Goal: Task Accomplishment & Management: Complete application form

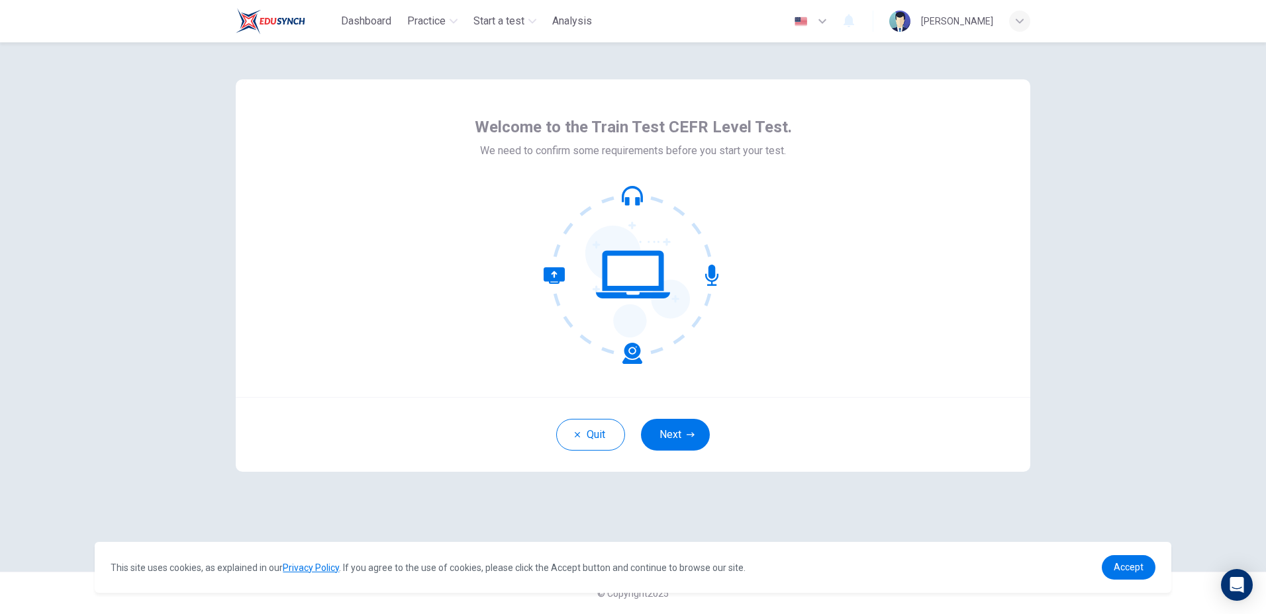
click at [708, 278] on icon at bounding box center [633, 274] width 179 height 179
click at [608, 284] on icon at bounding box center [633, 274] width 179 height 179
click at [612, 280] on icon at bounding box center [633, 274] width 179 height 179
click at [679, 426] on button "Next" at bounding box center [675, 435] width 69 height 32
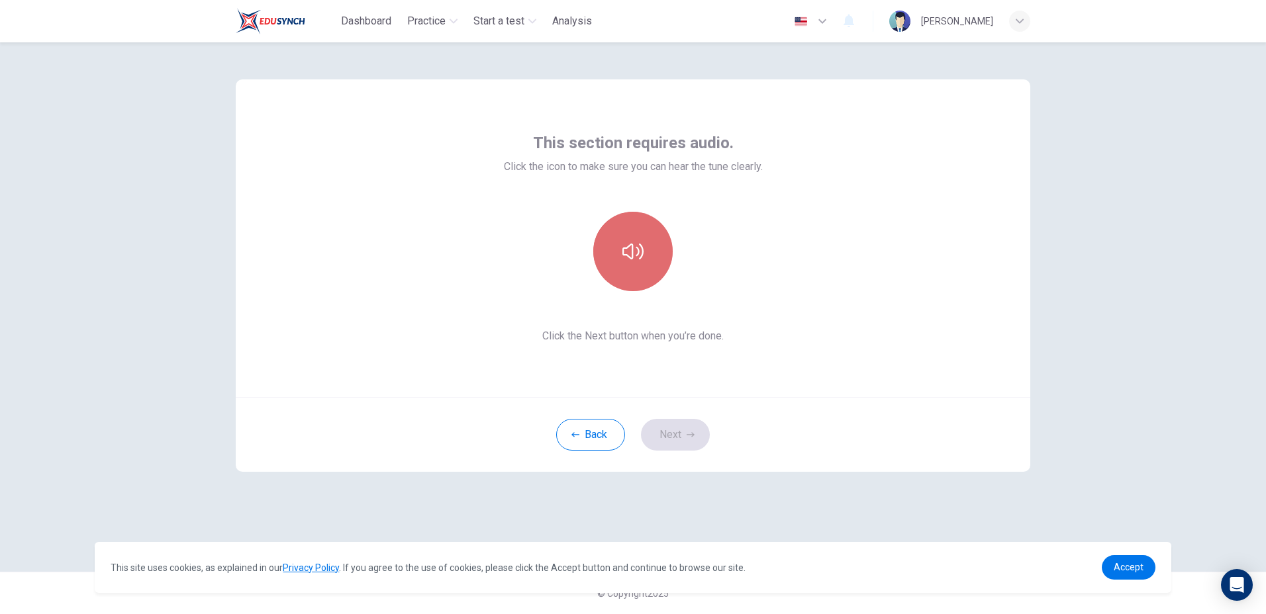
click at [630, 273] on button "button" at bounding box center [632, 251] width 79 height 79
click at [638, 253] on icon "button" at bounding box center [632, 252] width 21 height 16
click at [644, 260] on button "button" at bounding box center [632, 251] width 79 height 79
click at [693, 432] on icon "button" at bounding box center [691, 435] width 8 height 8
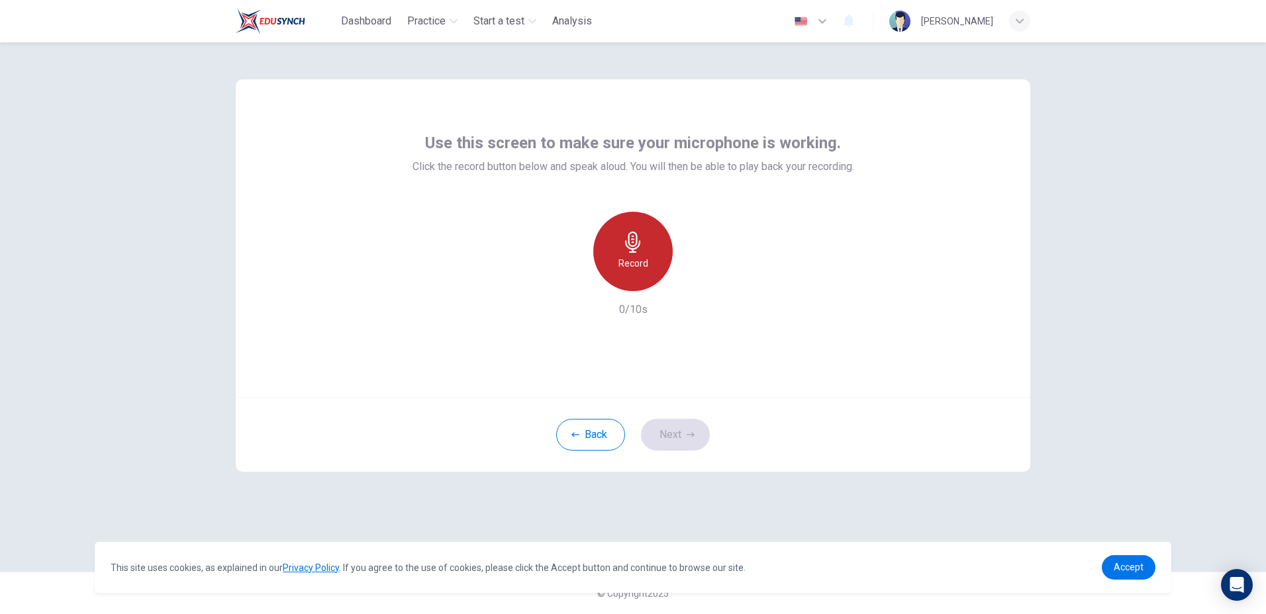
click at [637, 232] on icon "button" at bounding box center [632, 242] width 21 height 21
click at [689, 277] on icon "button" at bounding box center [693, 280] width 13 height 13
click at [580, 283] on div "button" at bounding box center [571, 280] width 21 height 21
click at [644, 263] on h6 "Record" at bounding box center [633, 264] width 30 height 16
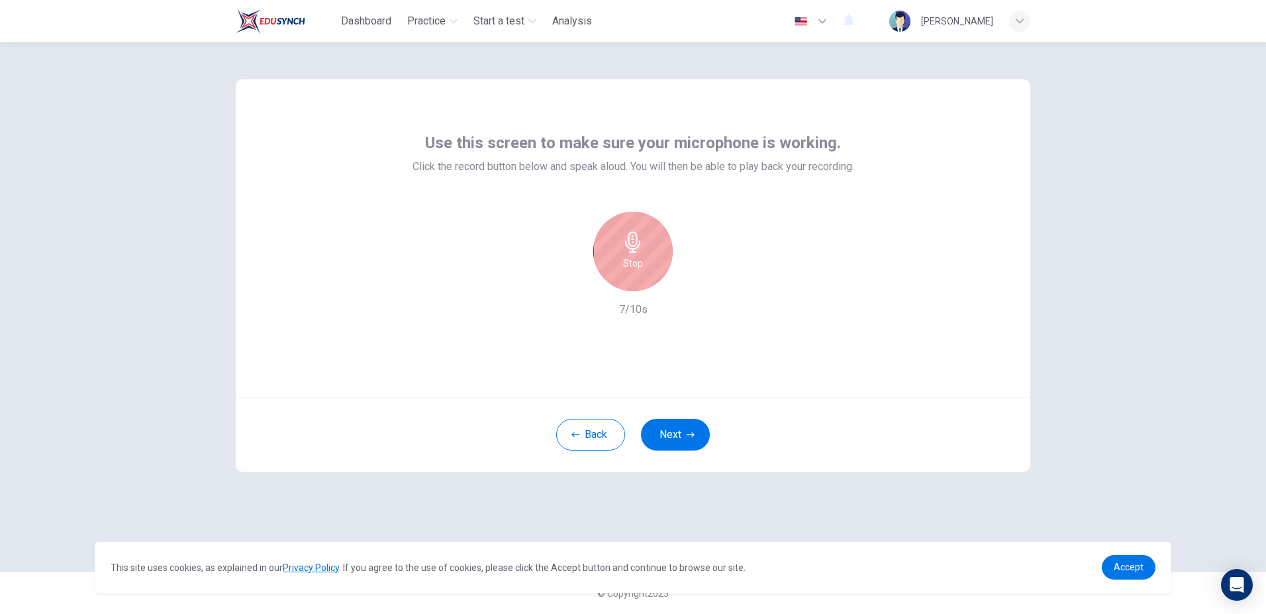
click at [644, 263] on div "Stop" at bounding box center [632, 251] width 79 height 79
click at [695, 281] on icon "button" at bounding box center [695, 281] width 6 height 8
click at [670, 431] on button "Next" at bounding box center [675, 435] width 69 height 32
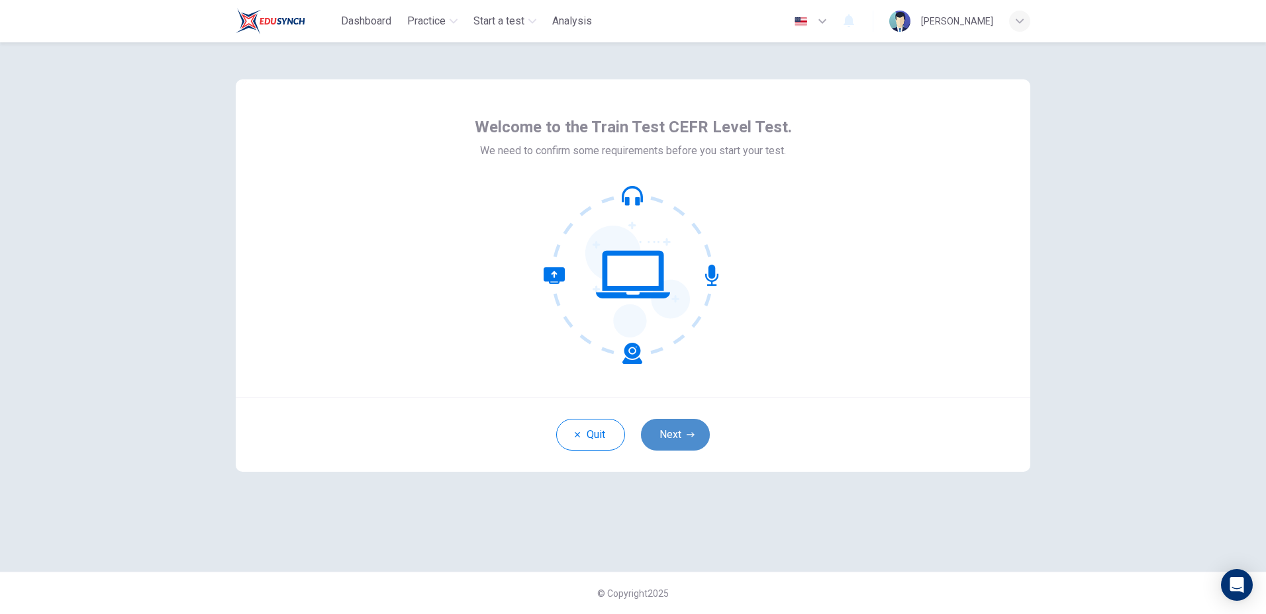
click at [674, 440] on button "Next" at bounding box center [675, 435] width 69 height 32
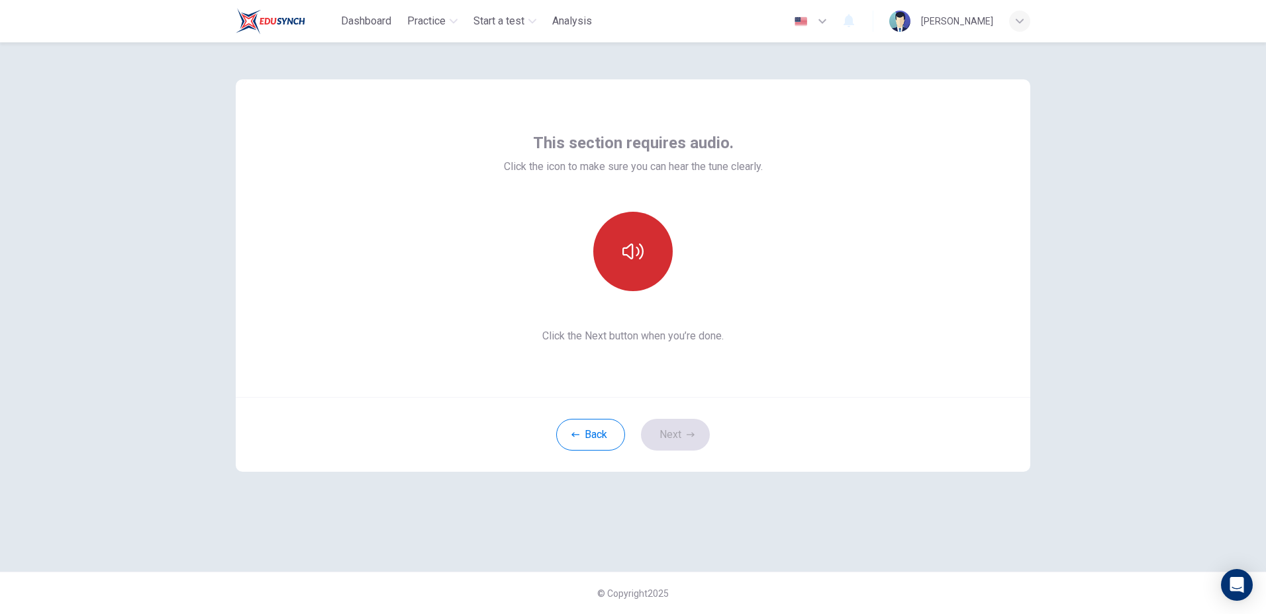
click at [636, 258] on icon "button" at bounding box center [632, 251] width 21 height 21
click at [681, 436] on button "Next" at bounding box center [675, 435] width 69 height 32
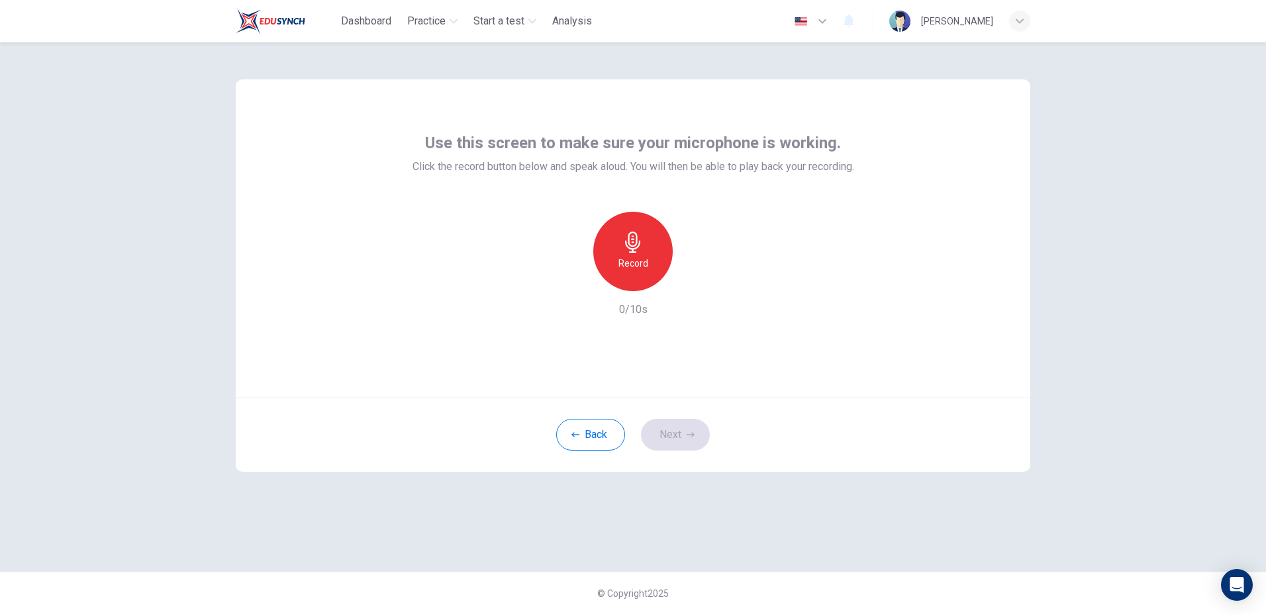
click at [618, 258] on div "Record" at bounding box center [632, 251] width 79 height 79
click at [643, 254] on div "Stop" at bounding box center [632, 251] width 79 height 79
click at [688, 281] on icon "button" at bounding box center [693, 280] width 13 height 13
click at [684, 434] on button "Next" at bounding box center [675, 435] width 69 height 32
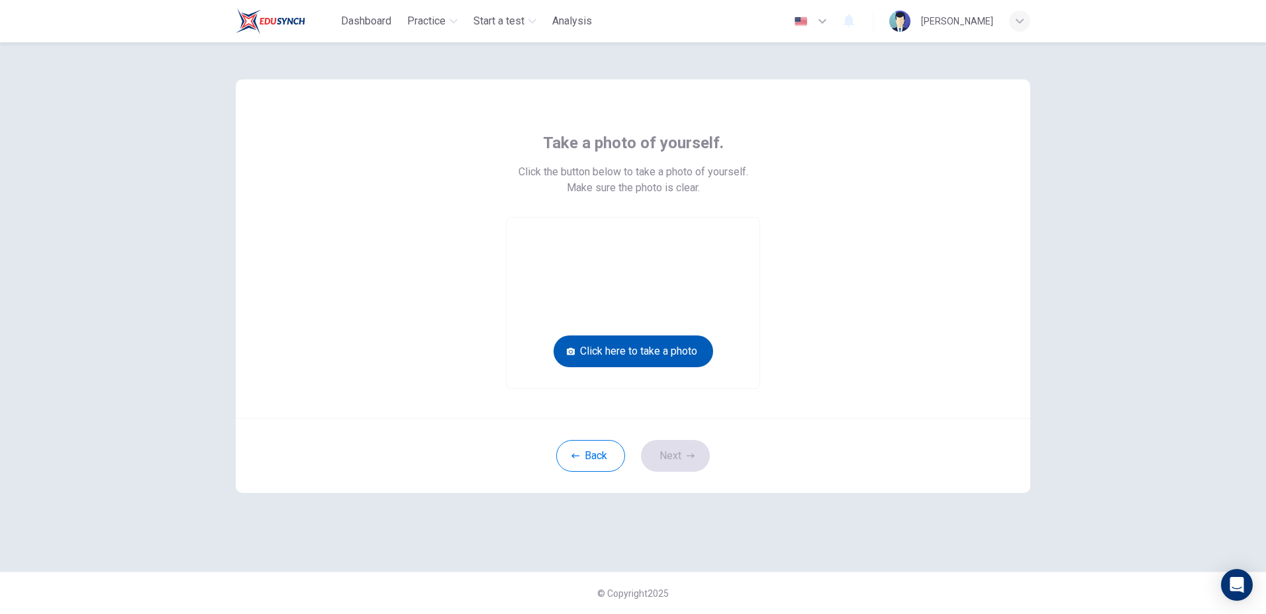
click at [617, 354] on button "Click here to take a photo" at bounding box center [633, 352] width 160 height 32
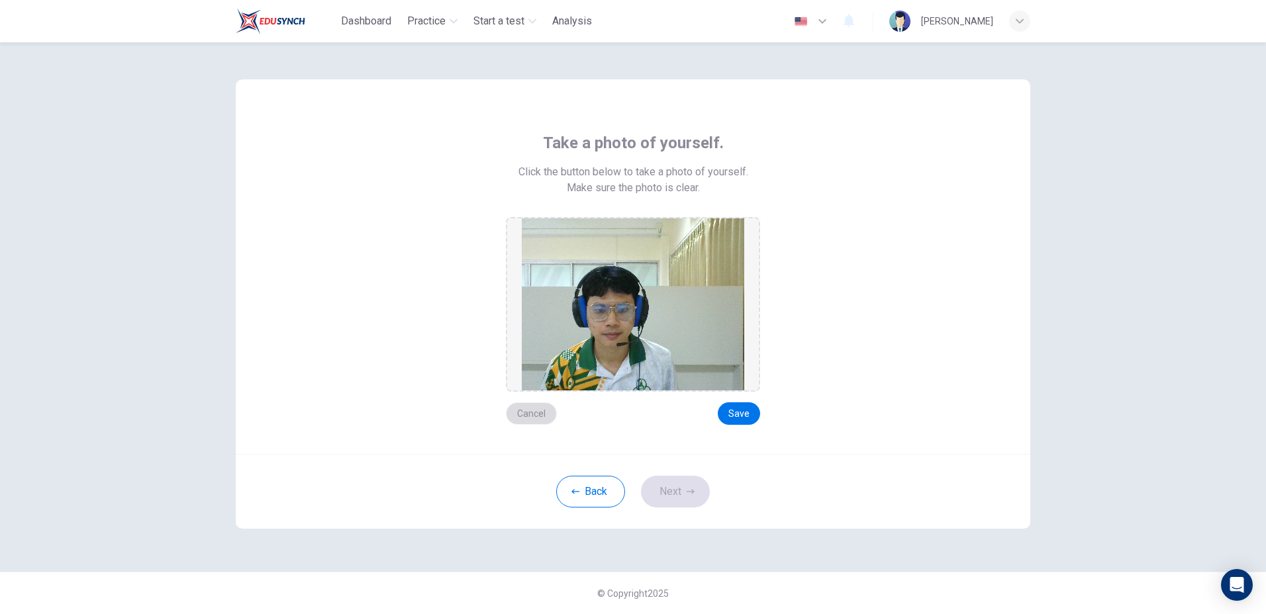
click at [550, 414] on button "Cancel" at bounding box center [531, 414] width 51 height 23
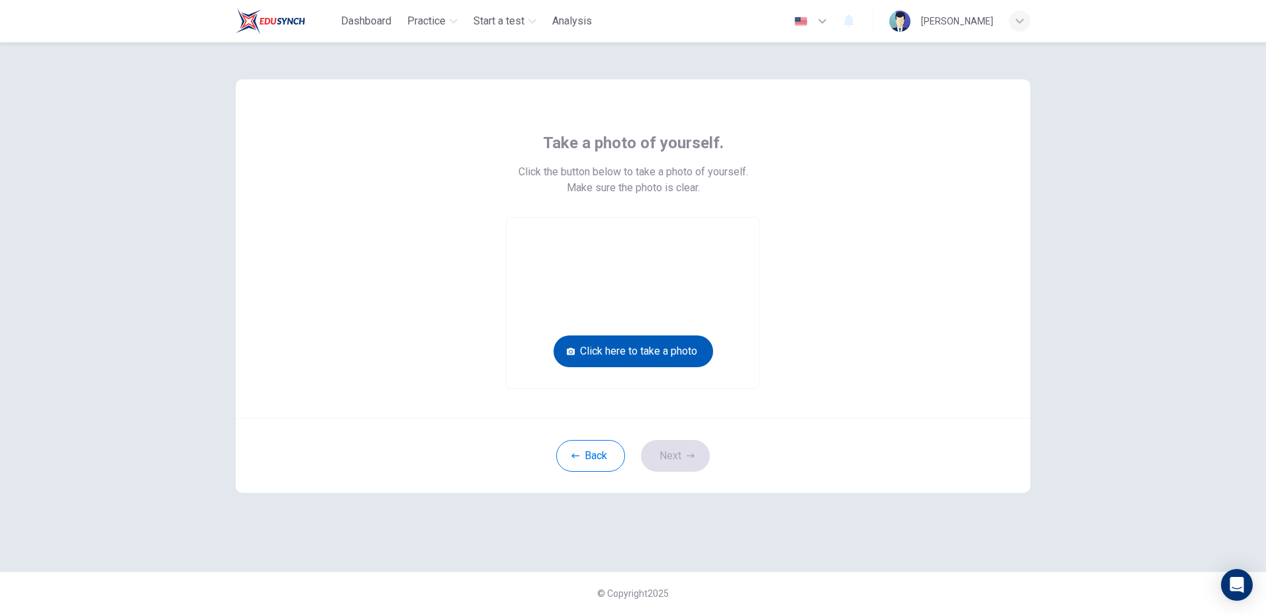
click at [612, 354] on button "Click here to take a photo" at bounding box center [633, 352] width 160 height 32
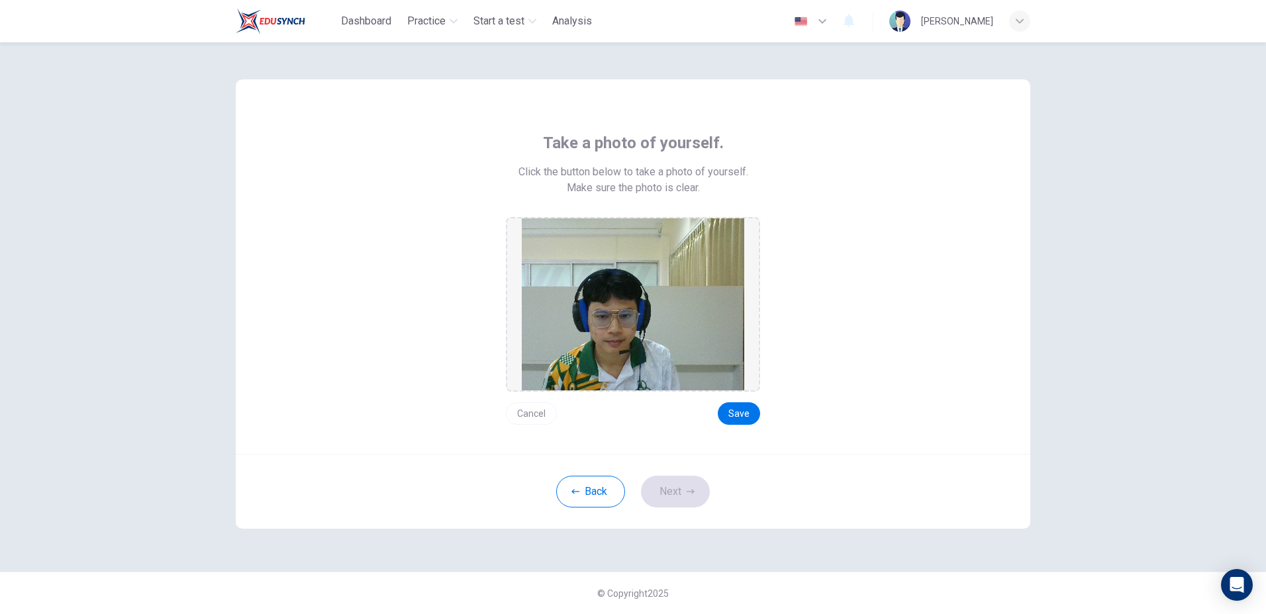
click at [520, 412] on button "Cancel" at bounding box center [531, 414] width 51 height 23
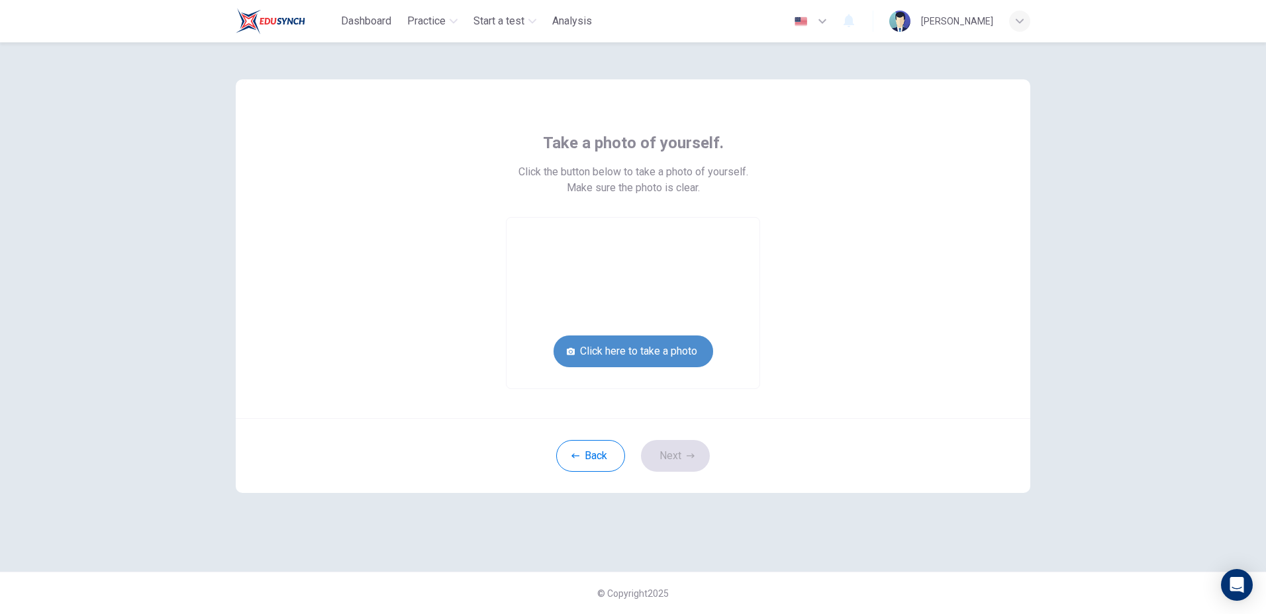
click at [646, 355] on button "Click here to take a photo" at bounding box center [633, 352] width 160 height 32
click at [645, 357] on button "Click here to take a photo" at bounding box center [633, 352] width 160 height 32
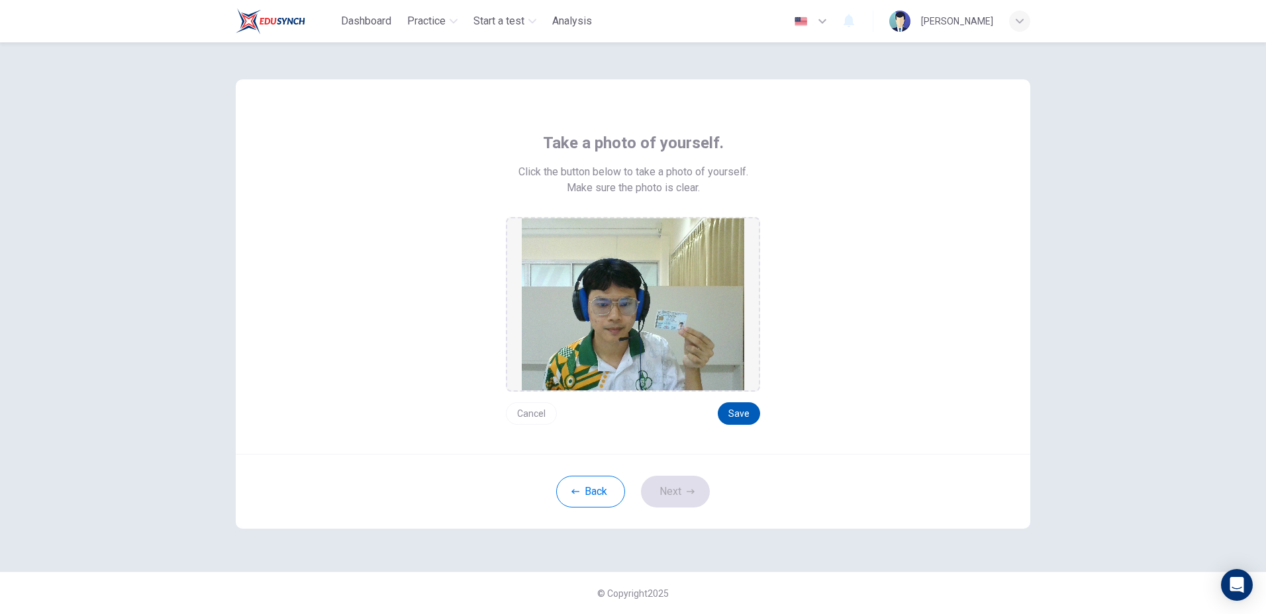
click at [735, 409] on button "Save" at bounding box center [739, 414] width 42 height 23
click at [745, 408] on button "Save" at bounding box center [739, 414] width 42 height 23
click at [739, 410] on button "Save" at bounding box center [739, 414] width 42 height 23
click at [670, 499] on button "Next" at bounding box center [675, 492] width 69 height 32
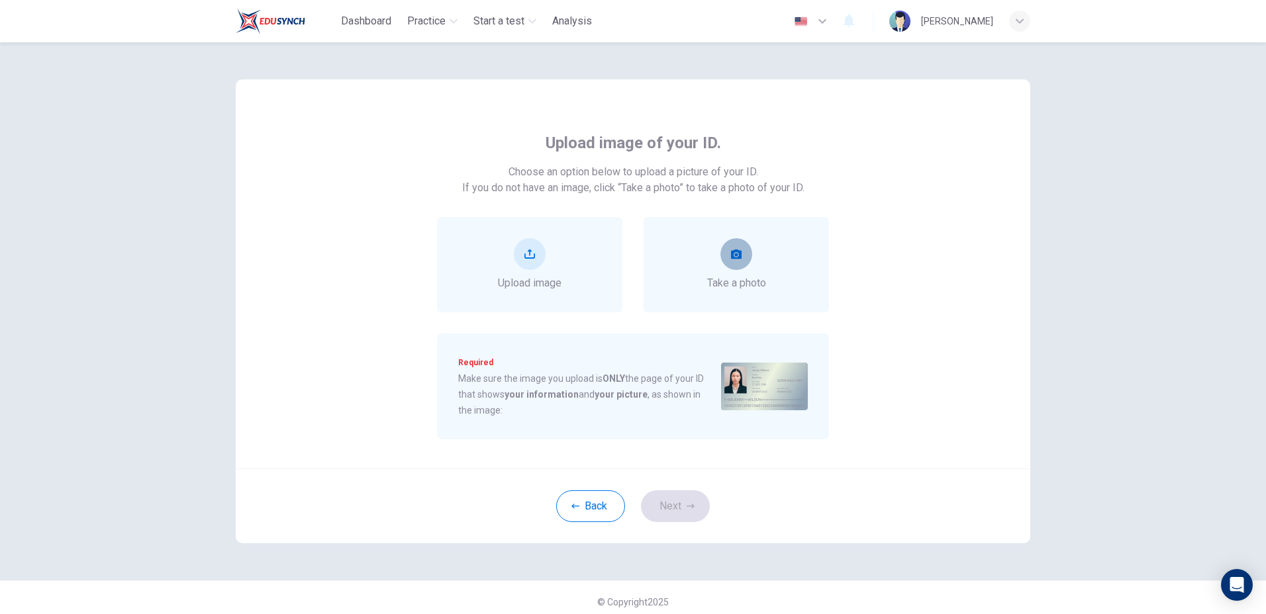
click at [733, 254] on icon "take photo" at bounding box center [736, 254] width 11 height 9
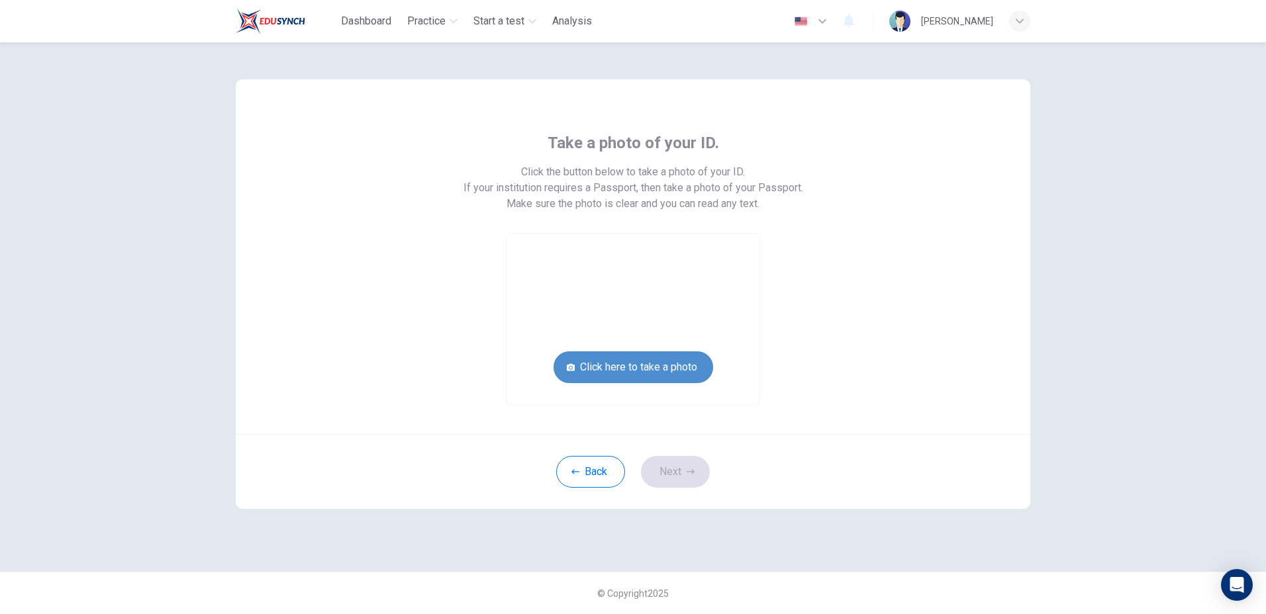
click at [644, 356] on button "Click here to take a photo" at bounding box center [633, 368] width 160 height 32
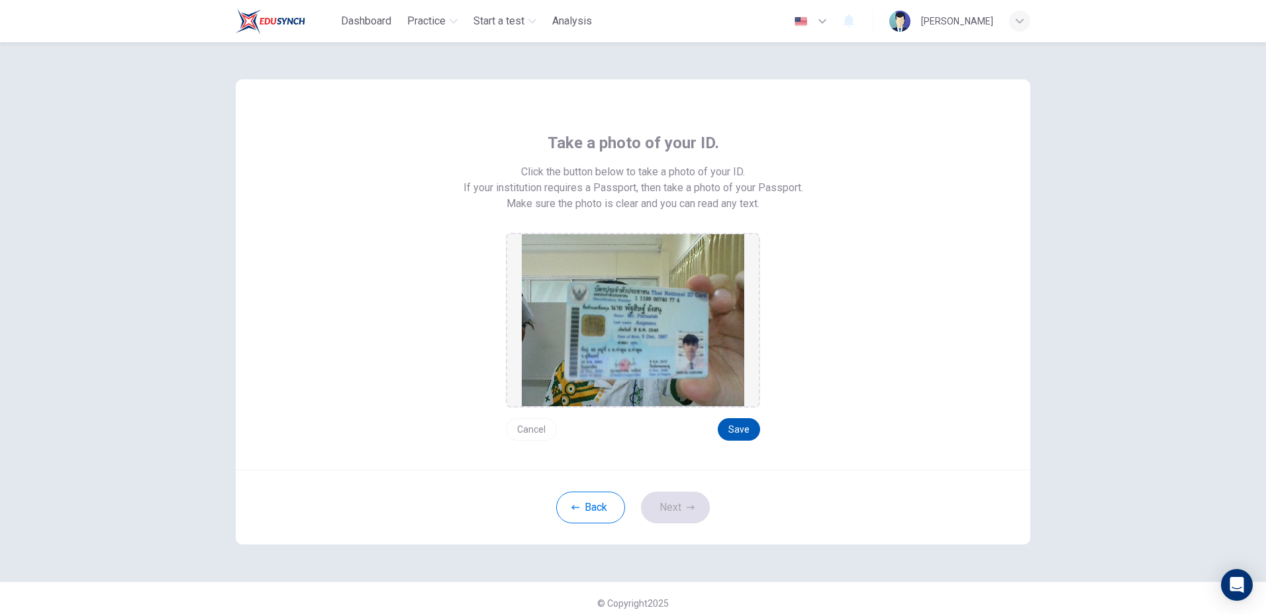
click at [726, 427] on button "Save" at bounding box center [739, 429] width 42 height 23
click at [667, 503] on button "Next" at bounding box center [675, 508] width 69 height 32
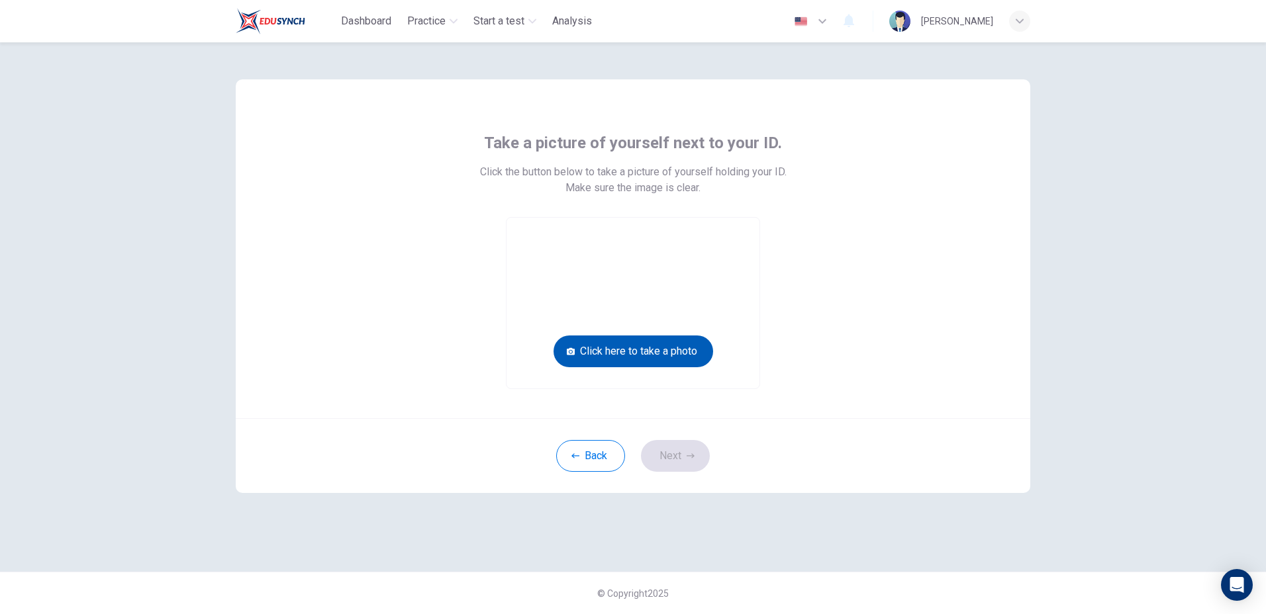
click at [663, 361] on button "Click here to take a photo" at bounding box center [633, 352] width 160 height 32
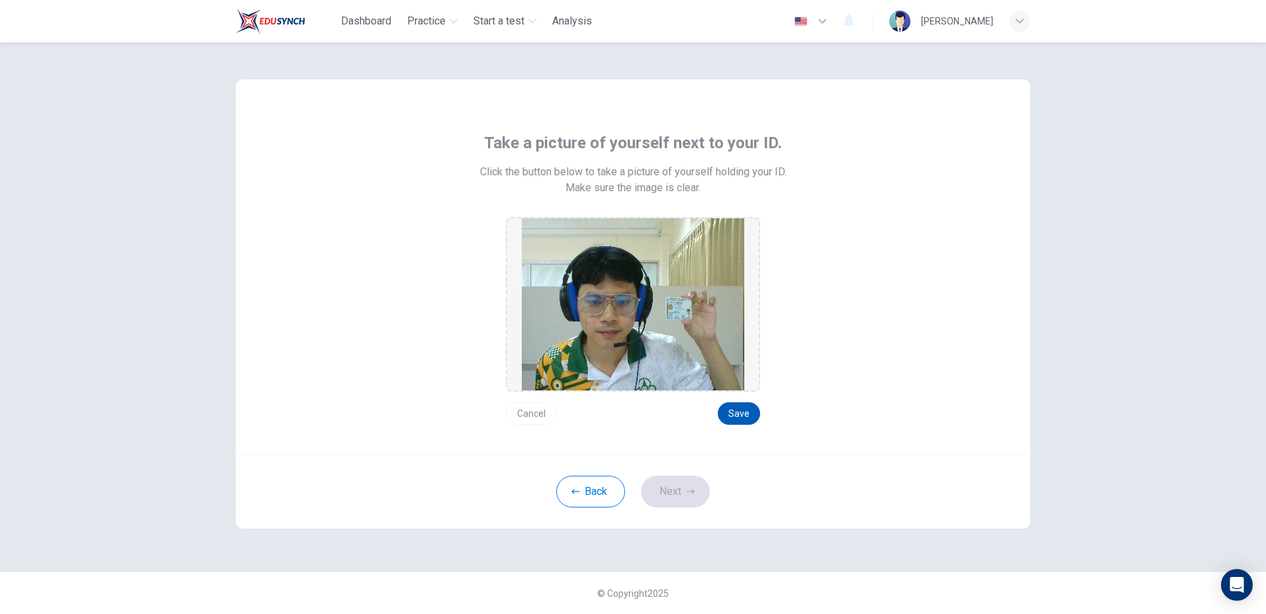
click at [728, 418] on button "Save" at bounding box center [739, 414] width 42 height 23
click at [687, 479] on button "Next" at bounding box center [675, 492] width 69 height 32
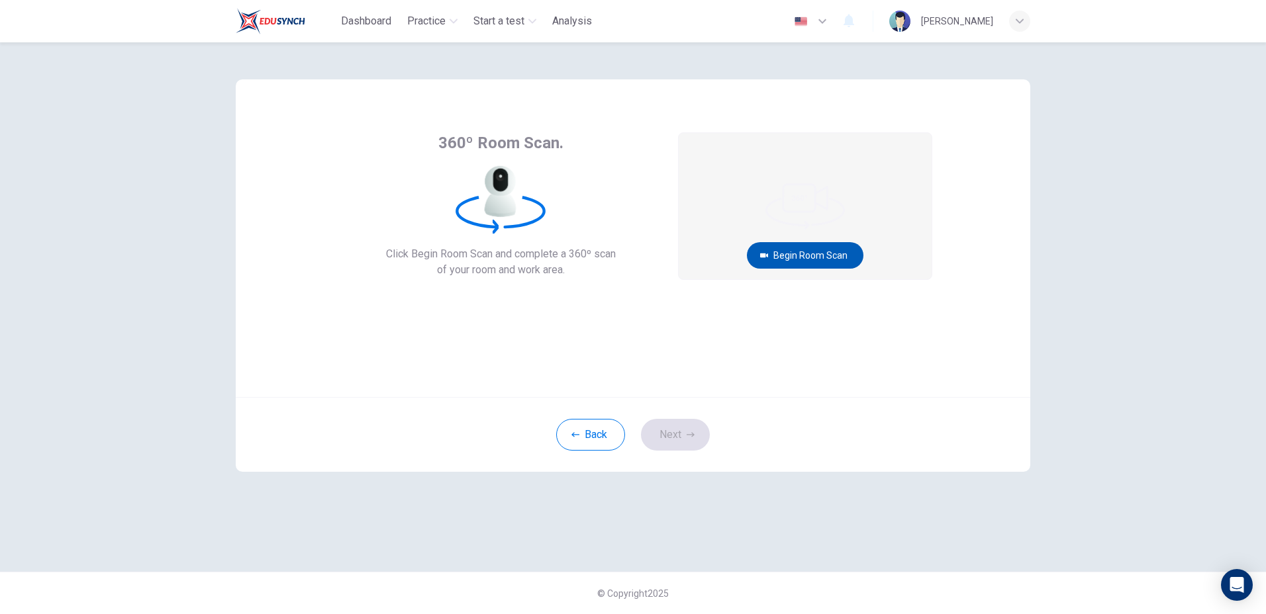
click at [809, 249] on button "Begin Room Scan" at bounding box center [805, 255] width 117 height 26
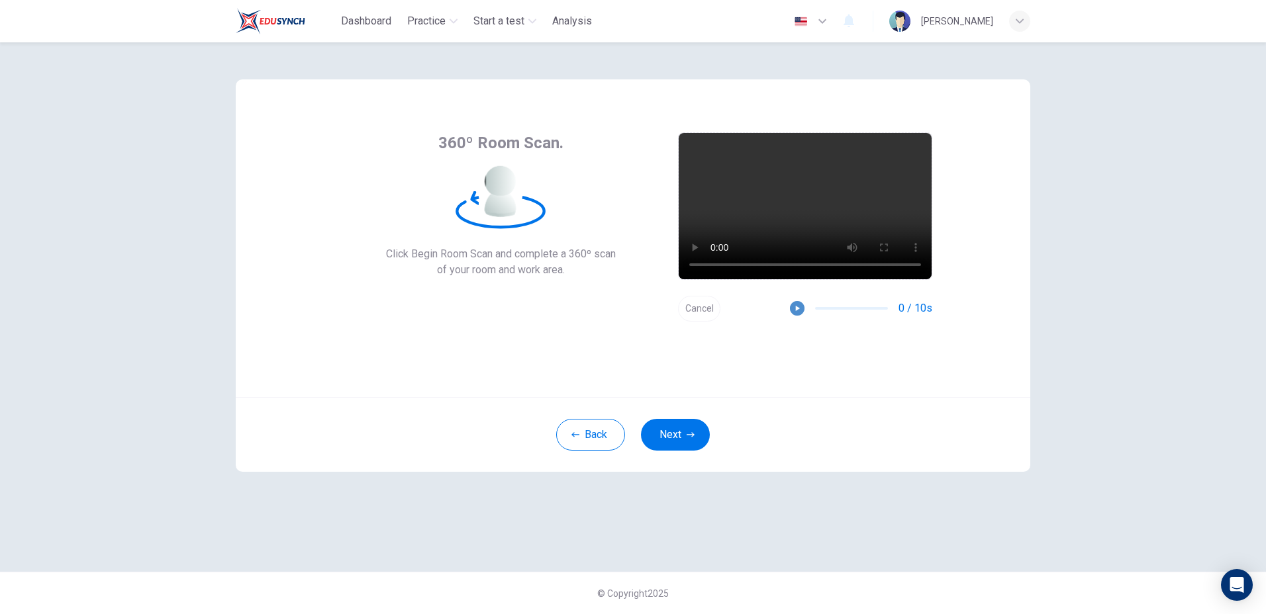
click at [798, 303] on button "button" at bounding box center [797, 308] width 15 height 15
click at [682, 428] on button "Next" at bounding box center [675, 435] width 69 height 32
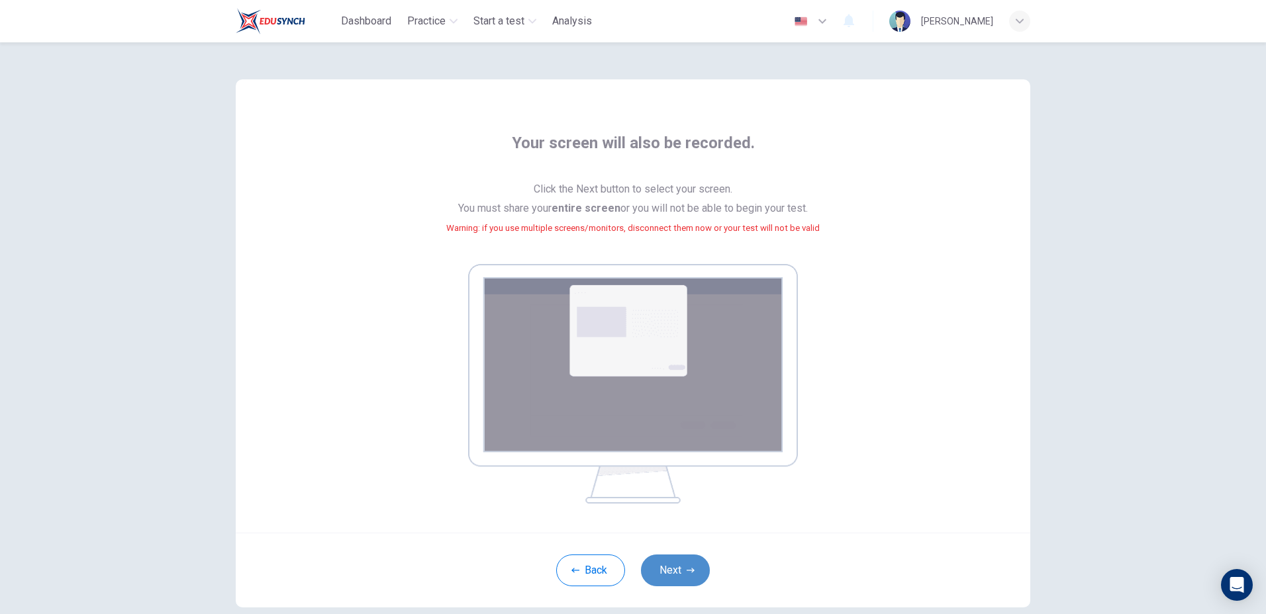
click at [678, 576] on button "Next" at bounding box center [675, 571] width 69 height 32
click at [670, 577] on button "Next" at bounding box center [675, 571] width 69 height 32
click at [674, 568] on button "Next" at bounding box center [675, 571] width 69 height 32
click at [673, 570] on button "Next" at bounding box center [675, 571] width 69 height 32
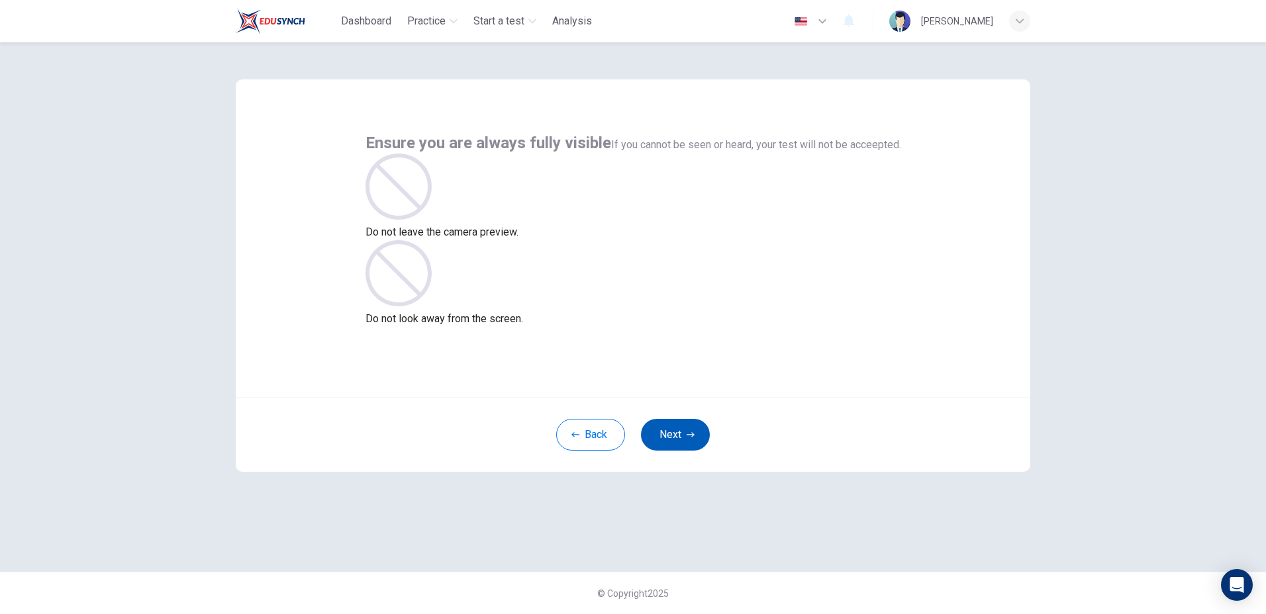
click at [687, 435] on icon "button" at bounding box center [691, 434] width 8 height 5
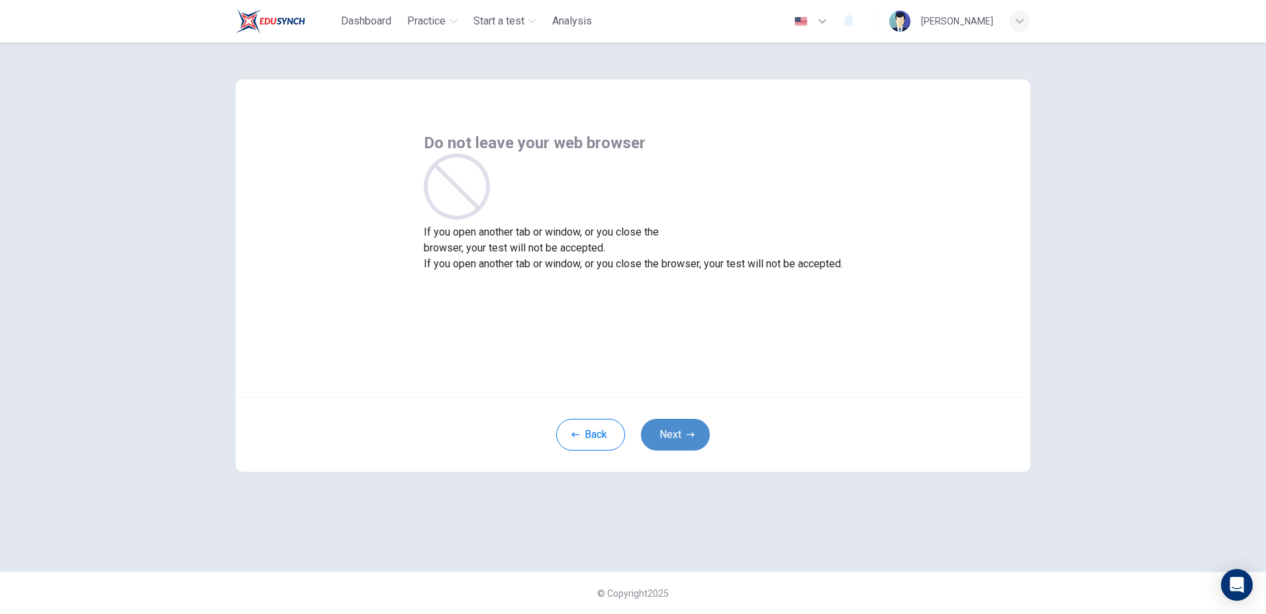
click at [665, 438] on button "Next" at bounding box center [675, 435] width 69 height 32
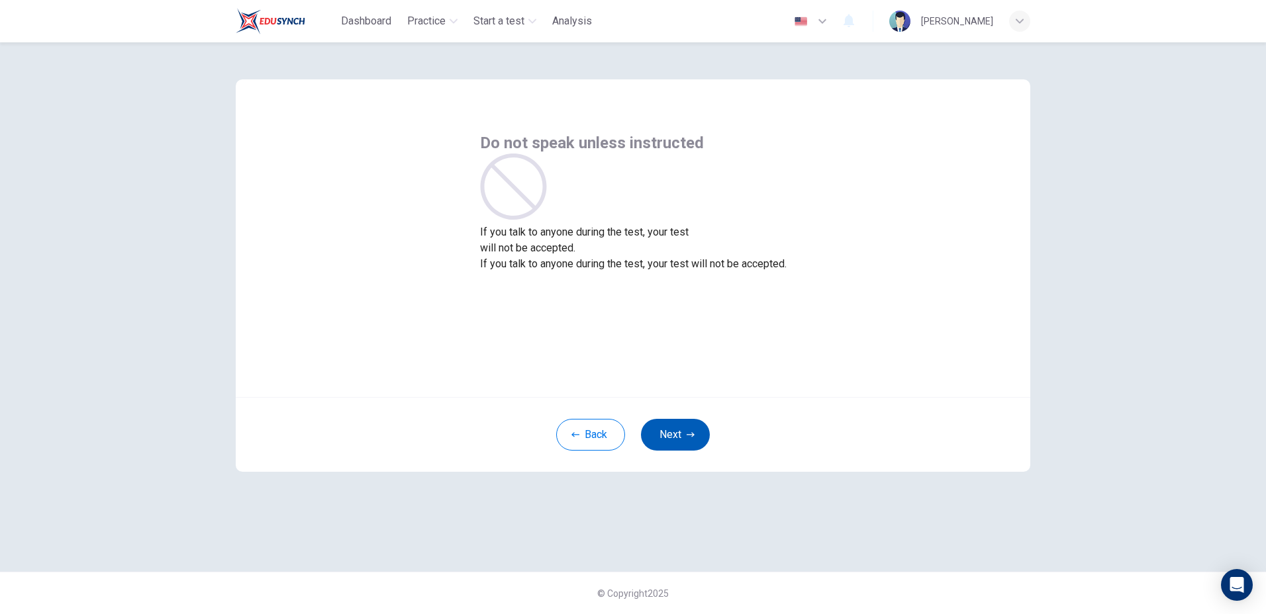
click at [667, 436] on button "Next" at bounding box center [675, 435] width 69 height 32
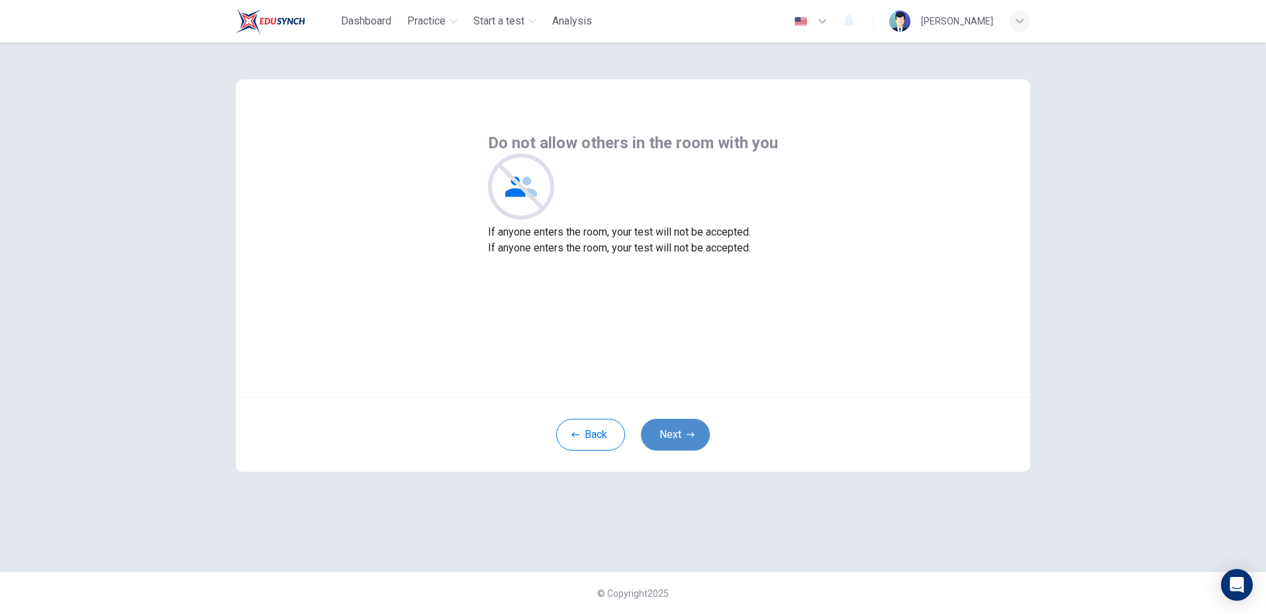
click at [668, 433] on button "Next" at bounding box center [675, 435] width 69 height 32
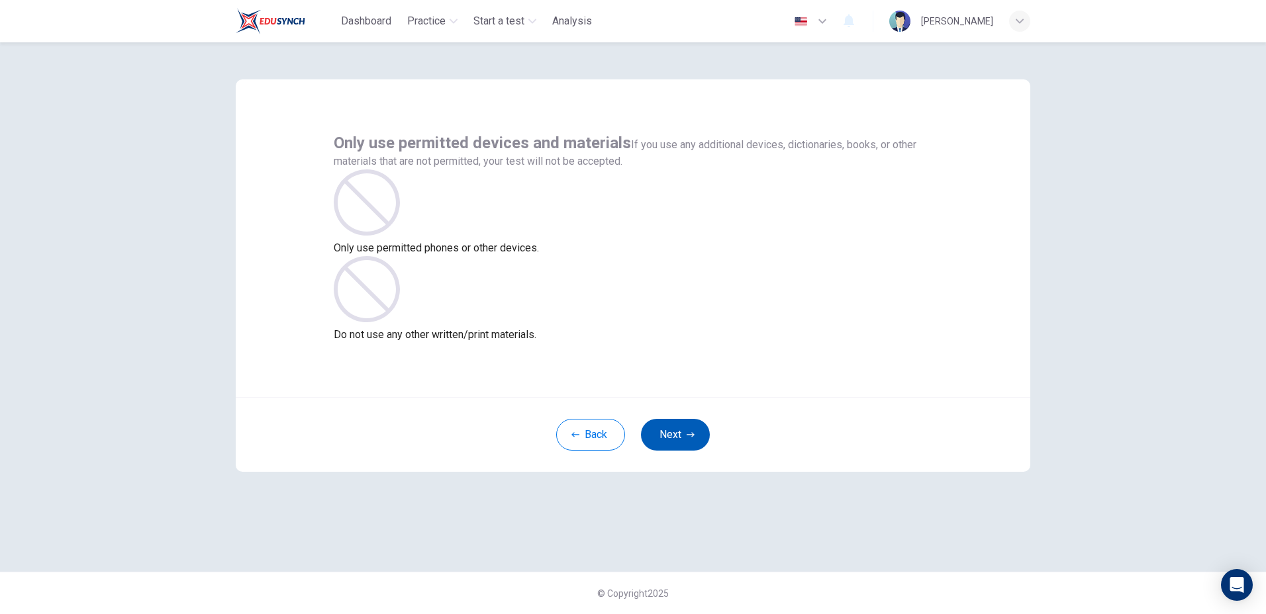
click at [675, 425] on button "Next" at bounding box center [675, 435] width 69 height 32
click at [685, 428] on button "Next" at bounding box center [675, 435] width 69 height 32
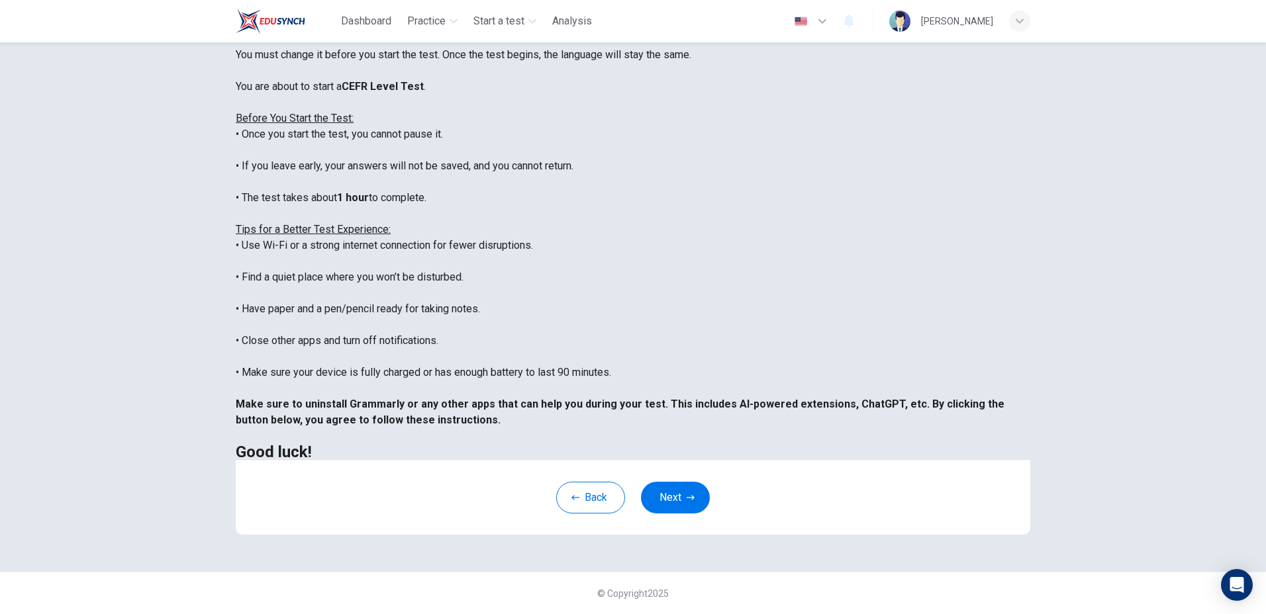
scroll to position [126, 0]
click at [669, 489] on button "Next" at bounding box center [675, 498] width 69 height 32
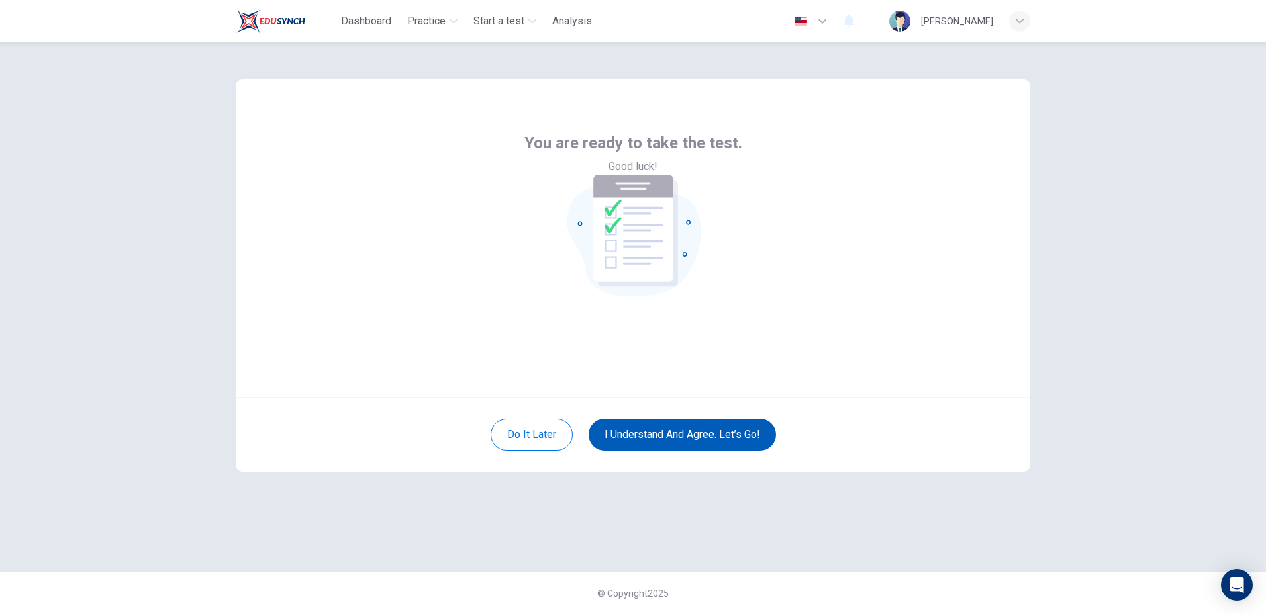
scroll to position [0, 0]
click at [704, 424] on button "I understand and agree. Let’s go!" at bounding box center [682, 435] width 187 height 32
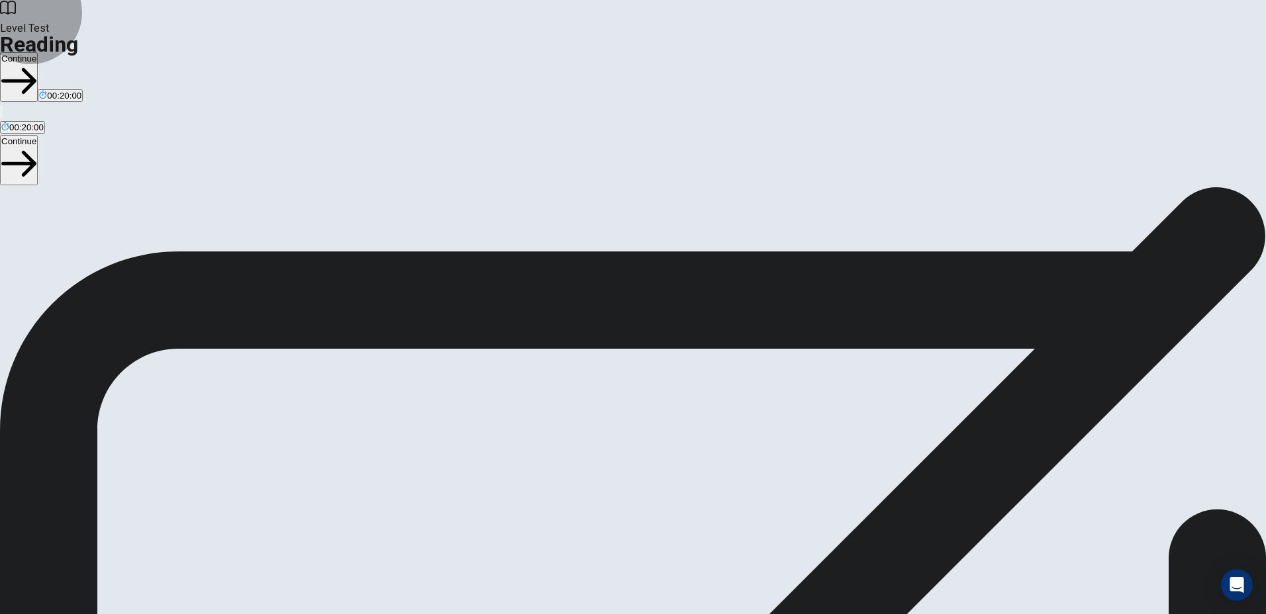
click at [38, 52] on button "Continue" at bounding box center [19, 77] width 38 height 50
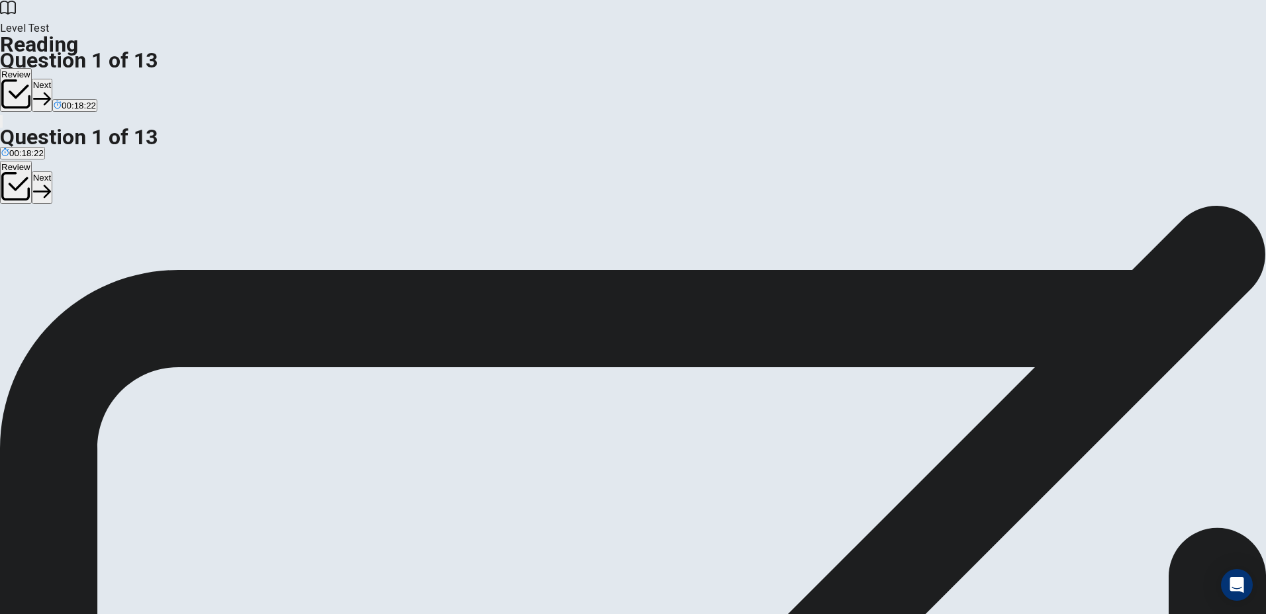
click at [52, 79] on button "Next" at bounding box center [42, 95] width 21 height 32
click at [74, 79] on button "Next" at bounding box center [64, 95] width 21 height 32
click at [54, 77] on button "Back" at bounding box center [43, 94] width 23 height 34
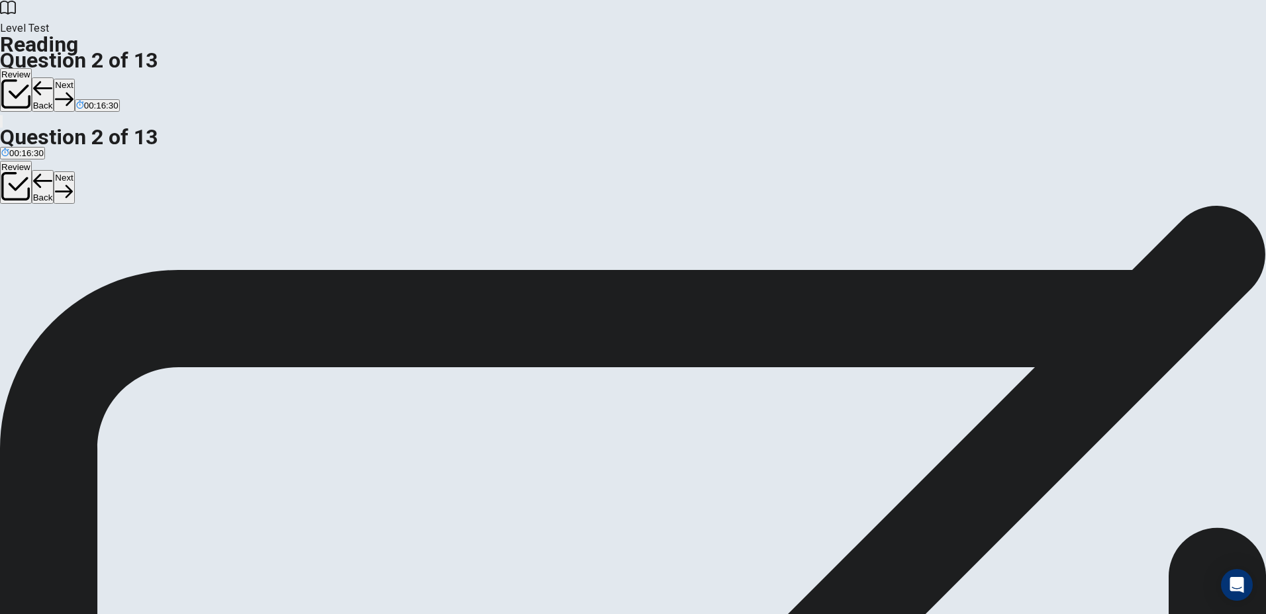
scroll to position [99, 0]
click at [74, 79] on button "Next" at bounding box center [64, 95] width 21 height 32
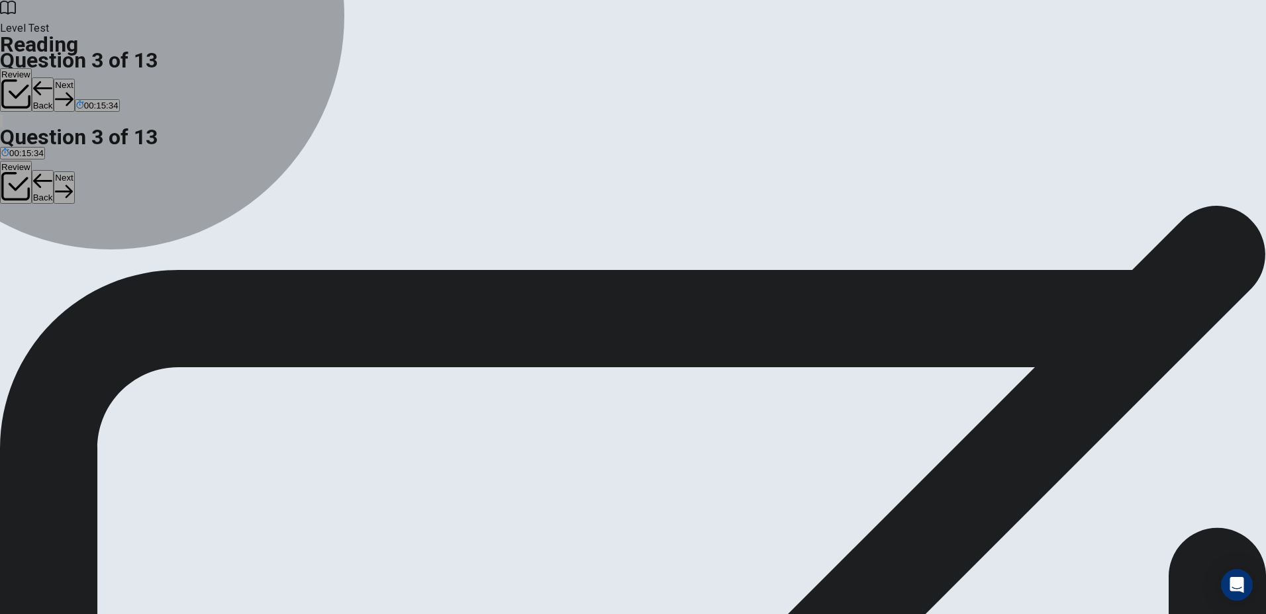
click at [285, 264] on span "By sharing artwork or music they've created" at bounding box center [200, 269] width 171 height 10
click at [430, 274] on span "By avoiding all online interactions" at bounding box center [495, 269] width 130 height 10
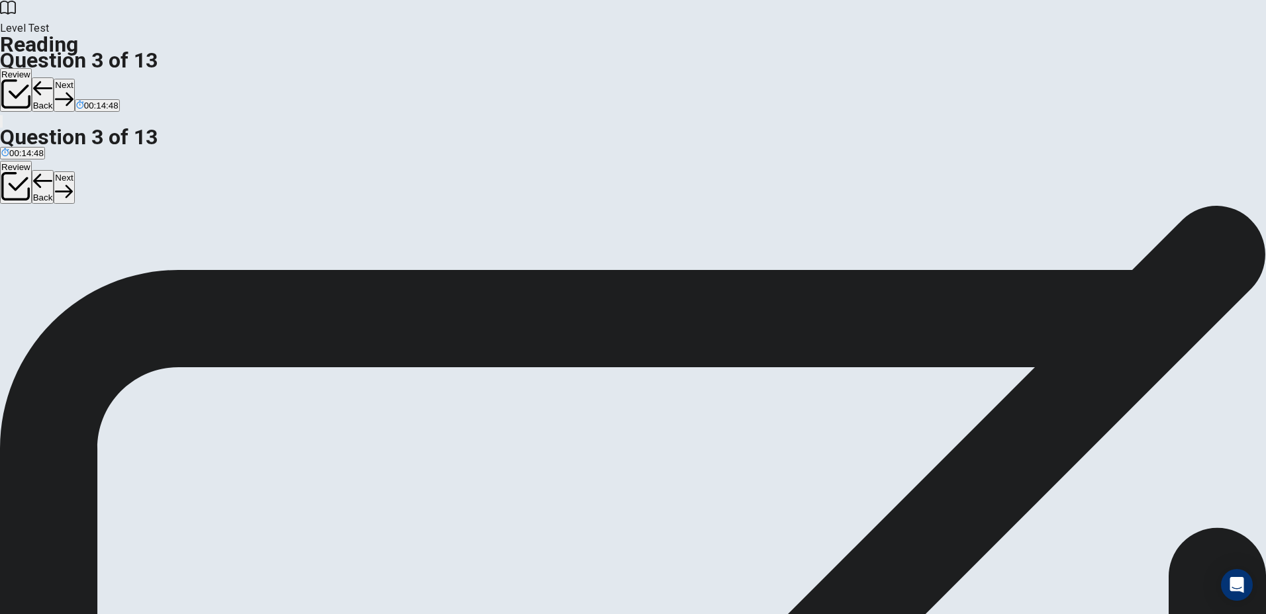
scroll to position [66, 0]
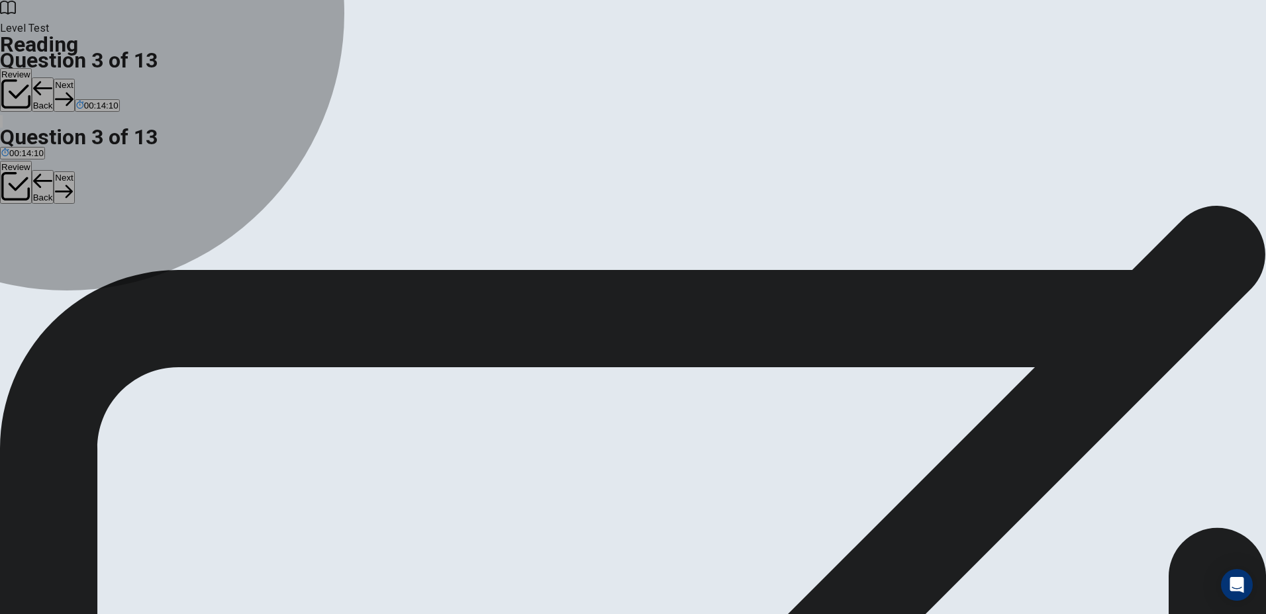
click at [285, 264] on span "By sharing artwork or music they've created" at bounding box center [200, 269] width 171 height 10
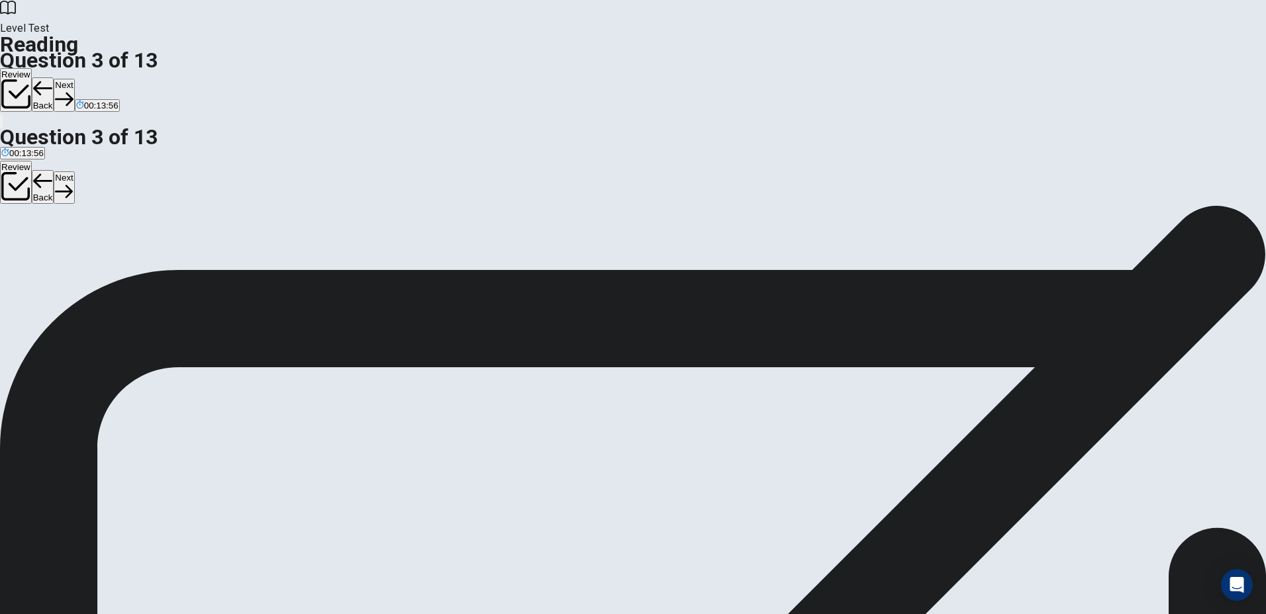
click at [74, 79] on button "Next" at bounding box center [64, 95] width 21 height 32
click at [108, 264] on span "unaware of" at bounding box center [86, 269] width 44 height 10
click at [74, 79] on button "Next" at bounding box center [64, 95] width 21 height 32
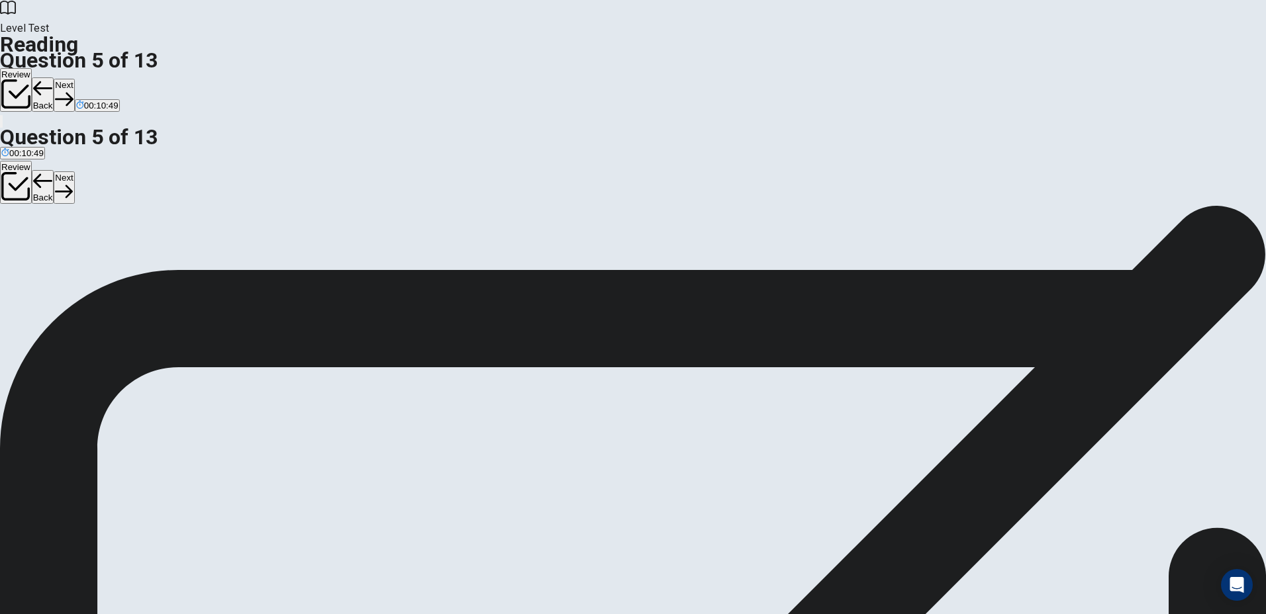
click at [341, 274] on span "It can raise privacy concerns" at bounding box center [315, 269] width 112 height 10
click at [273, 264] on div "C" at bounding box center [315, 259] width 112 height 10
click at [74, 79] on button "Next" at bounding box center [64, 95] width 21 height 32
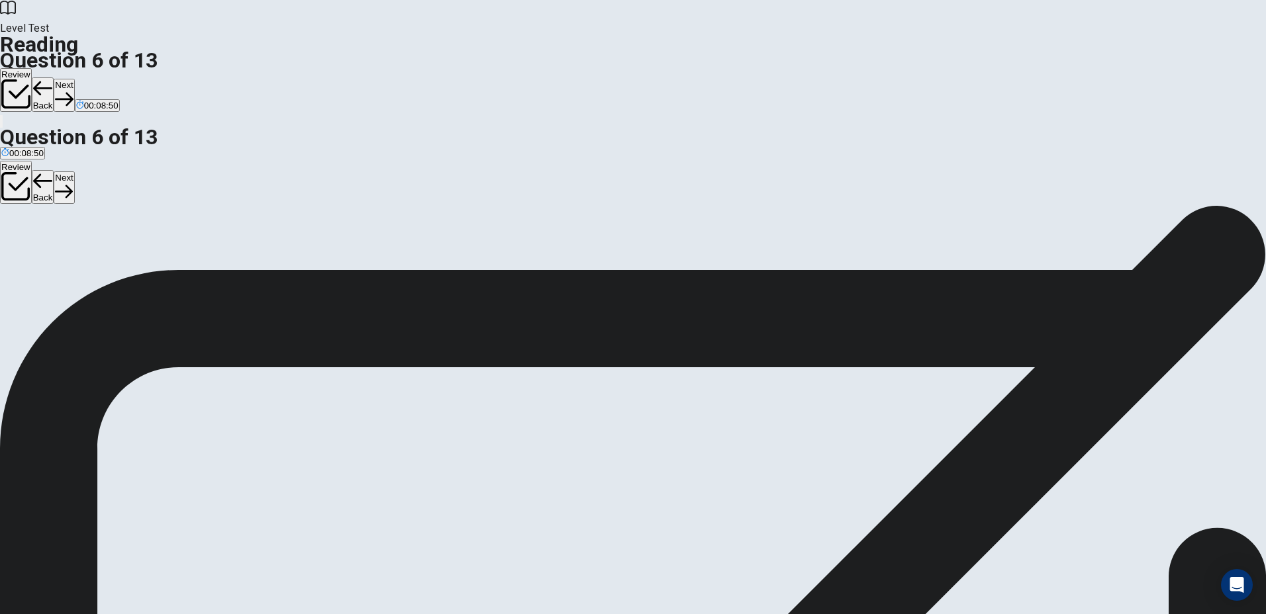
click at [375, 264] on div "C" at bounding box center [444, 259] width 139 height 10
click at [373, 264] on span "By making them feel their lives aren't as exciting as others'" at bounding box center [258, 269] width 228 height 10
click at [74, 79] on button "Next" at bounding box center [64, 95] width 21 height 32
click at [264, 274] on span "change and develop" at bounding box center [224, 269] width 79 height 10
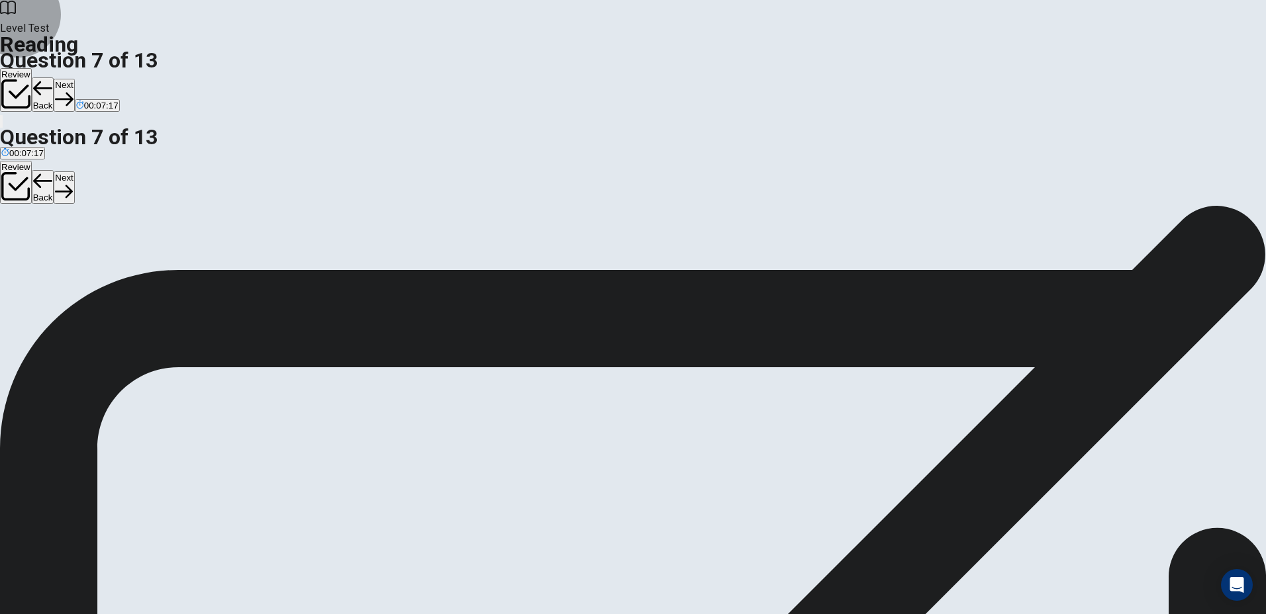
click at [74, 79] on button "Next" at bounding box center [64, 95] width 21 height 32
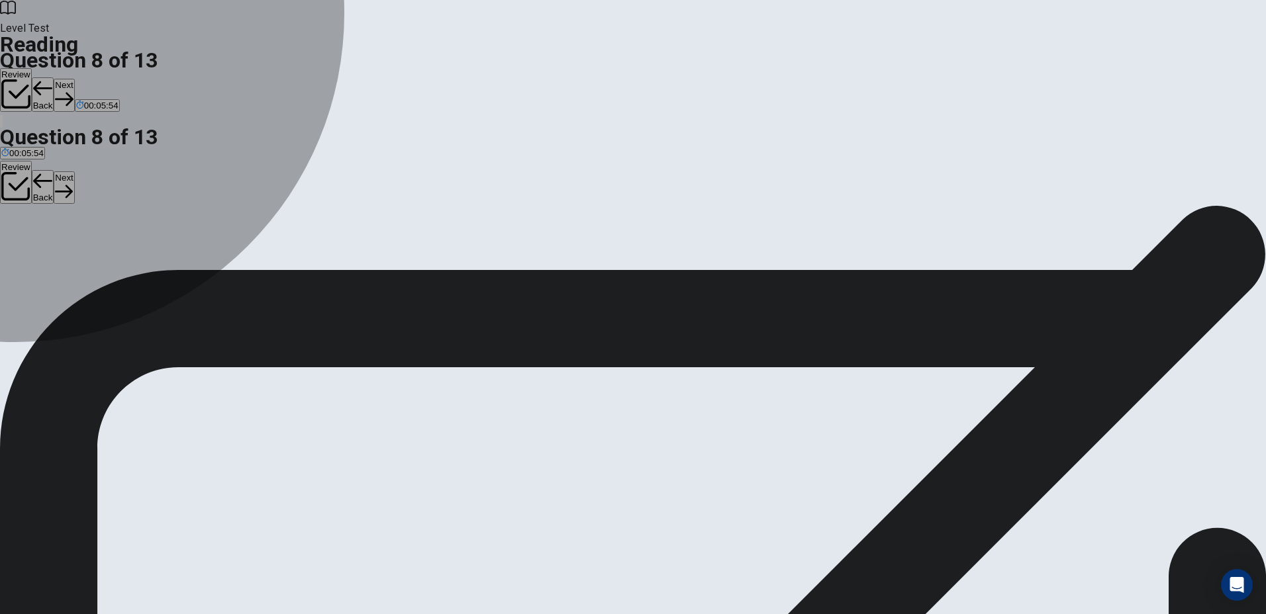
drag, startPoint x: 278, startPoint y: 238, endPoint x: 286, endPoint y: 236, distance: 8.1
click at [278, 254] on div "B" at bounding box center [305, 259] width 236 height 10
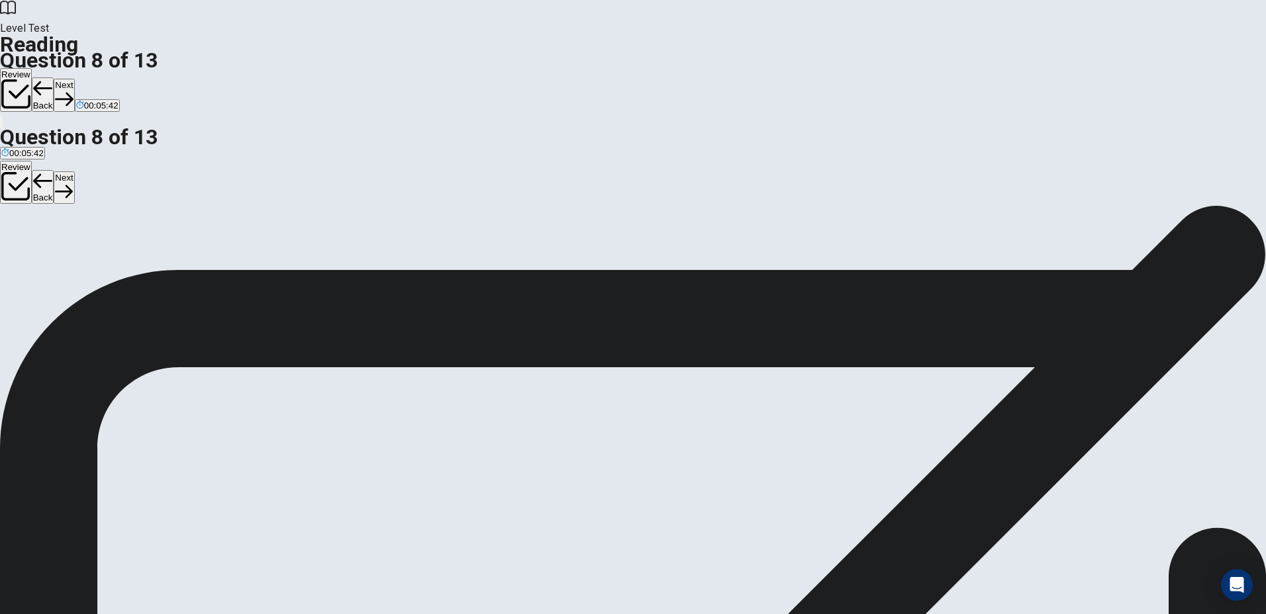
click at [74, 79] on button "Next" at bounding box center [64, 95] width 21 height 32
click at [470, 274] on span "Completely replacing all in-person interactions" at bounding box center [552, 269] width 181 height 10
click at [154, 264] on span "Staying in touch with friends and family" at bounding box center [77, 269] width 152 height 10
click at [73, 90] on icon "button" at bounding box center [64, 99] width 18 height 18
click at [329, 264] on div "C" at bounding box center [403, 259] width 148 height 10
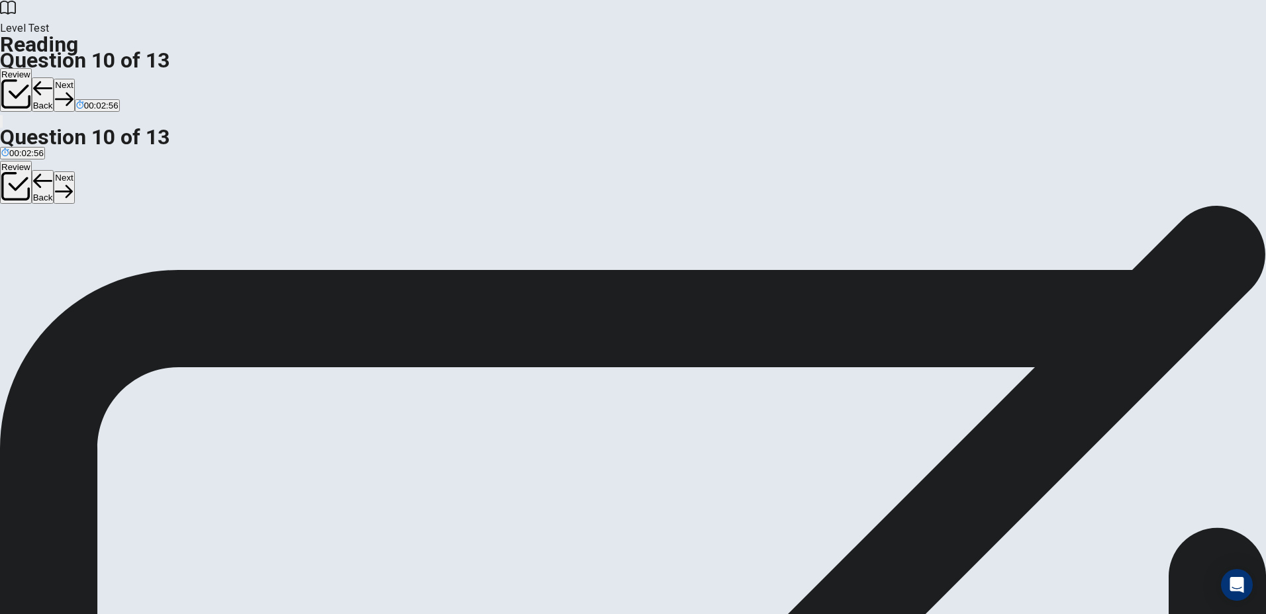
click at [74, 79] on button "Next" at bounding box center [64, 95] width 21 height 32
click at [138, 415] on input at bounding box center [92, 421] width 91 height 12
click at [690, 397] on span "You can easily share updates about your life, see what others are doing, and se…" at bounding box center [611, 411] width 1222 height 28
click at [138, 415] on input at bounding box center [92, 421] width 91 height 12
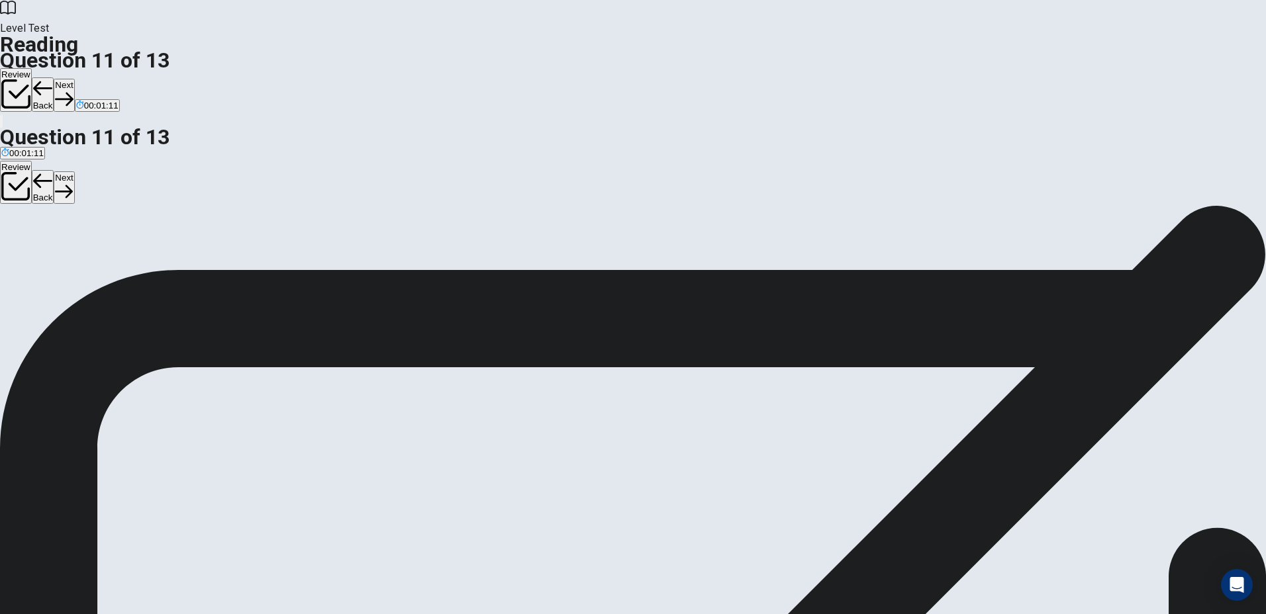
click at [74, 79] on button "Next" at bounding box center [64, 95] width 21 height 32
click at [816, 415] on input at bounding box center [769, 421] width 91 height 12
click at [74, 79] on button "Next" at bounding box center [64, 95] width 21 height 32
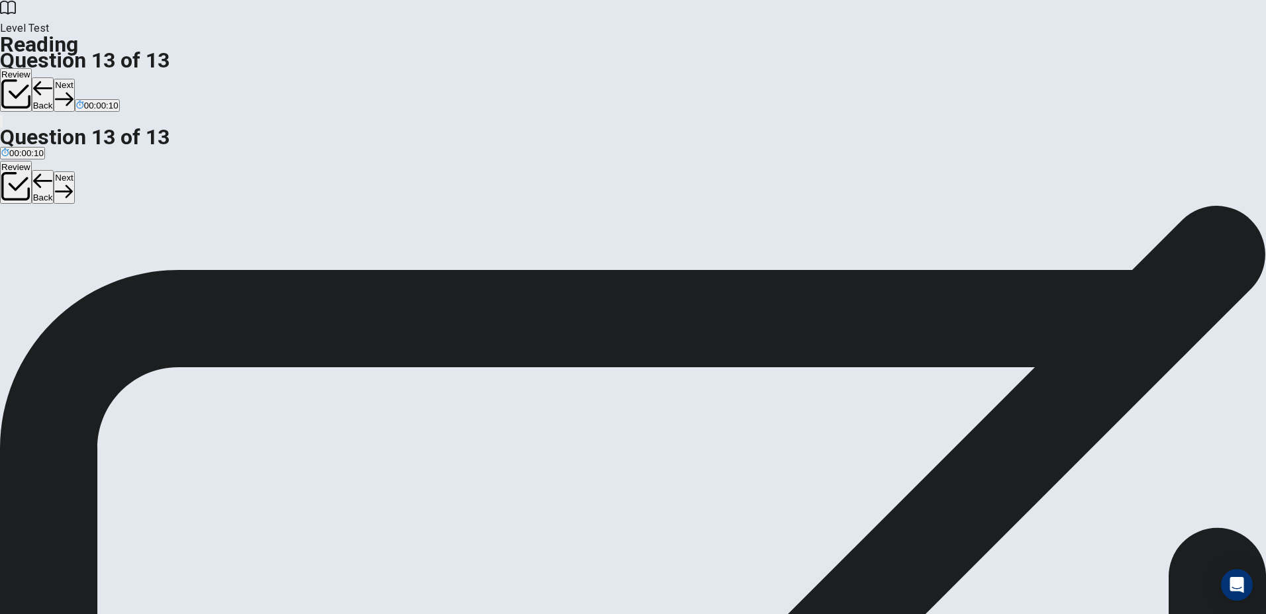
drag, startPoint x: 328, startPoint y: 420, endPoint x: 548, endPoint y: 397, distance: 221.7
drag, startPoint x: 403, startPoint y: 349, endPoint x: 581, endPoint y: 412, distance: 189.5
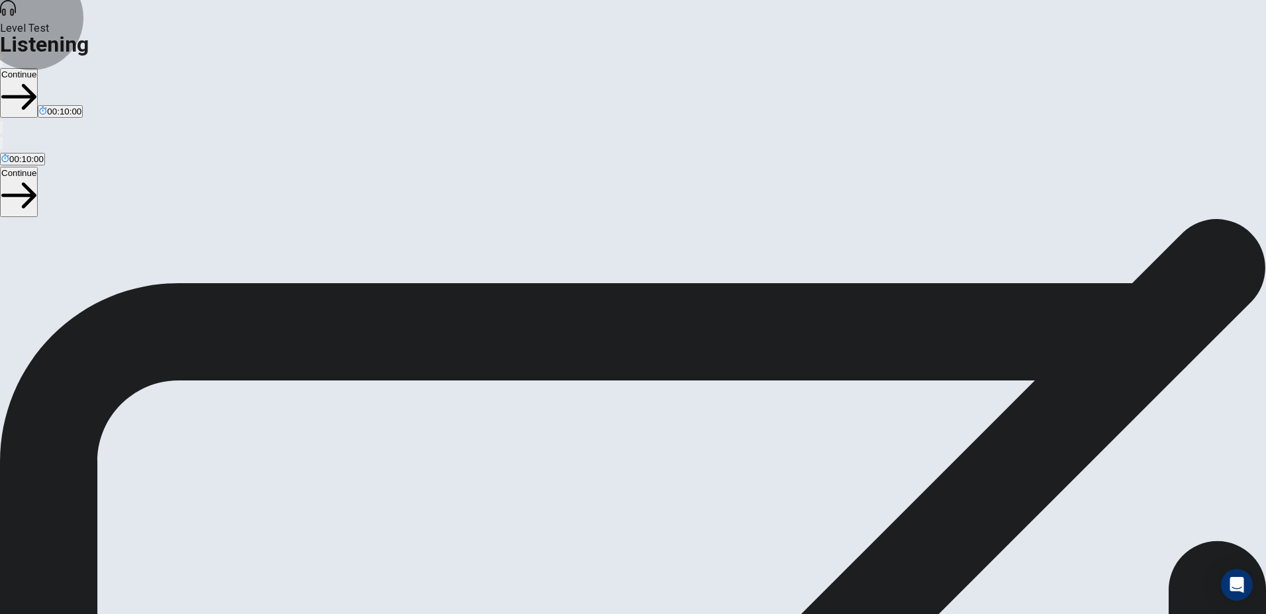
click at [38, 68] on button "Continue" at bounding box center [19, 93] width 38 height 50
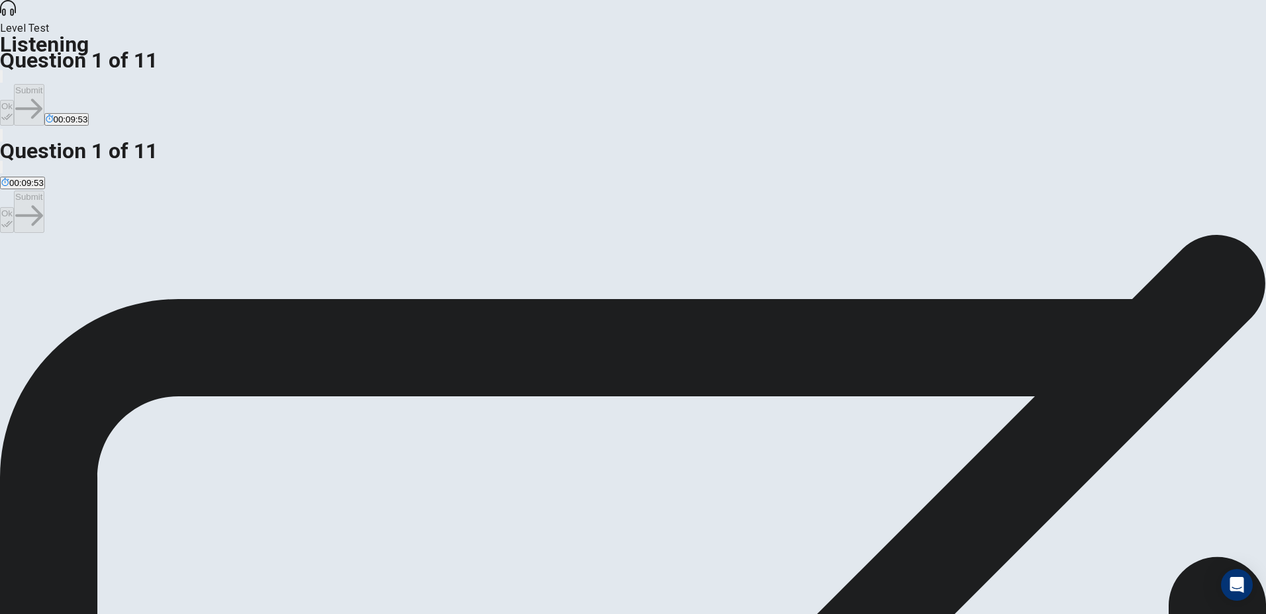
click at [185, 277] on span "A road trip." at bounding box center [164, 282] width 42 height 10
click at [14, 100] on button "Ok" at bounding box center [7, 113] width 14 height 26
click at [44, 84] on button "Submit" at bounding box center [29, 105] width 30 height 42
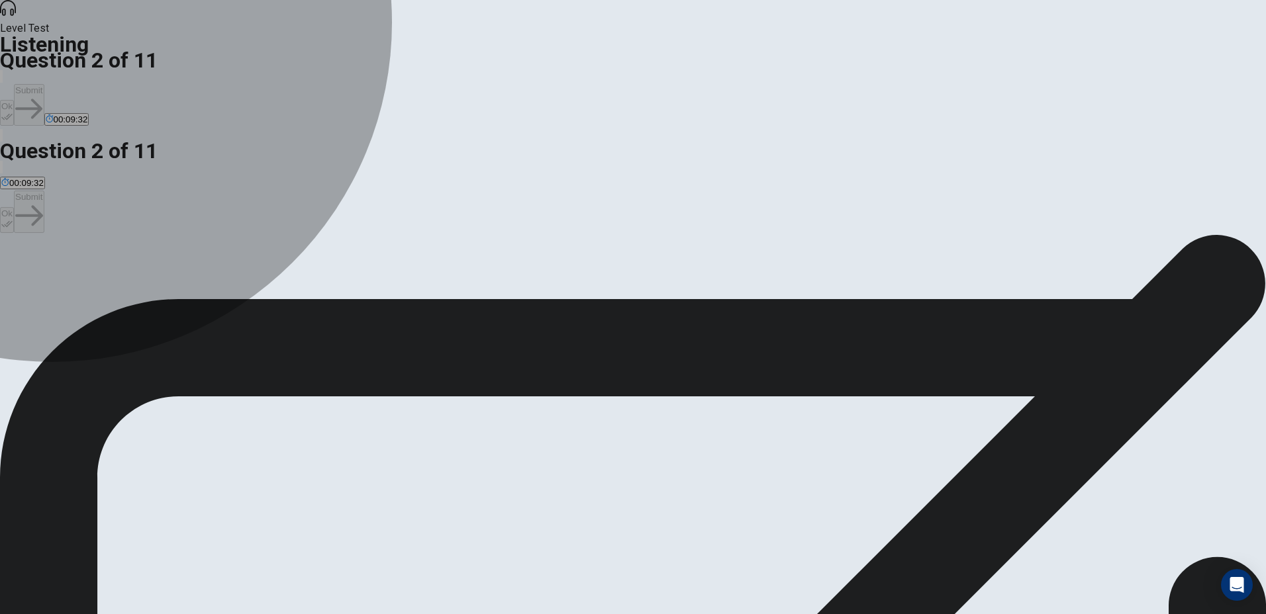
click at [47, 277] on span "Oceanview." at bounding box center [24, 282] width 46 height 10
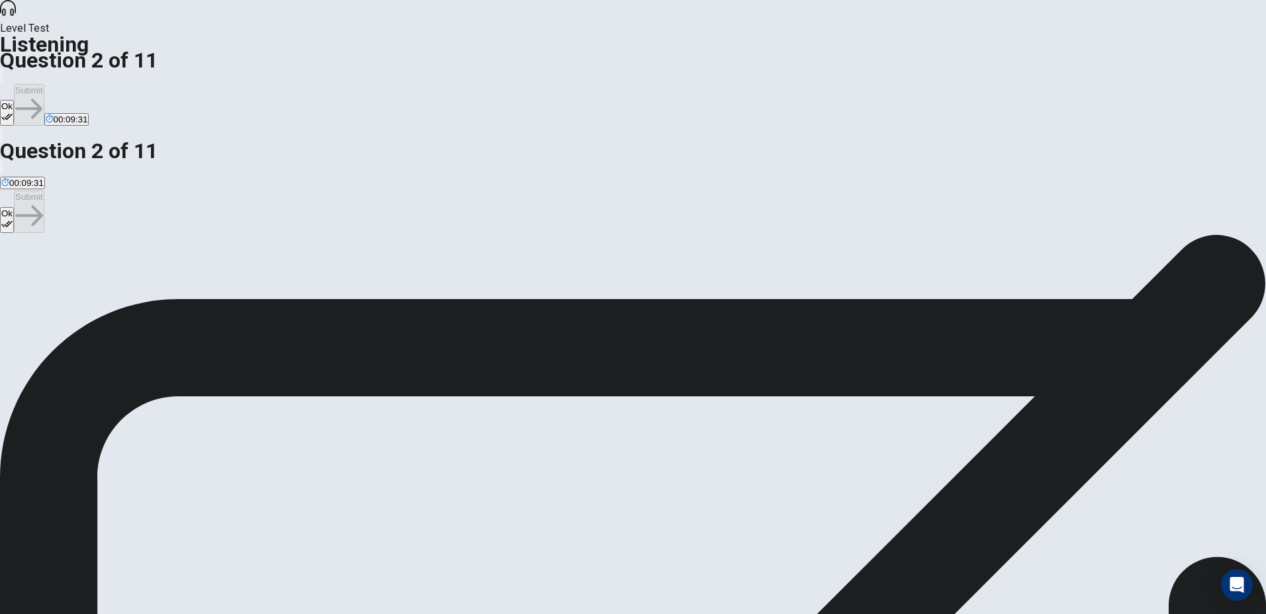
click at [14, 100] on button "Ok" at bounding box center [7, 113] width 14 height 26
click at [44, 84] on button "Submit" at bounding box center [29, 105] width 30 height 42
click at [104, 287] on span "Surfing." at bounding box center [88, 282] width 30 height 10
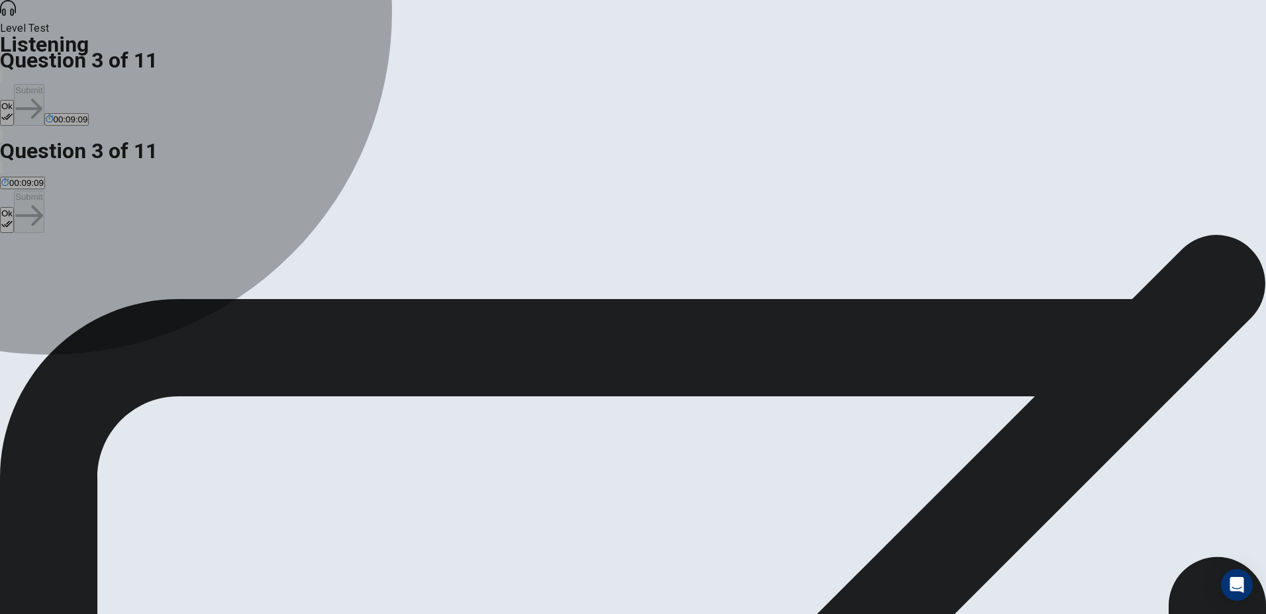
click at [144, 287] on span "Camping." at bounding box center [126, 282] width 38 height 10
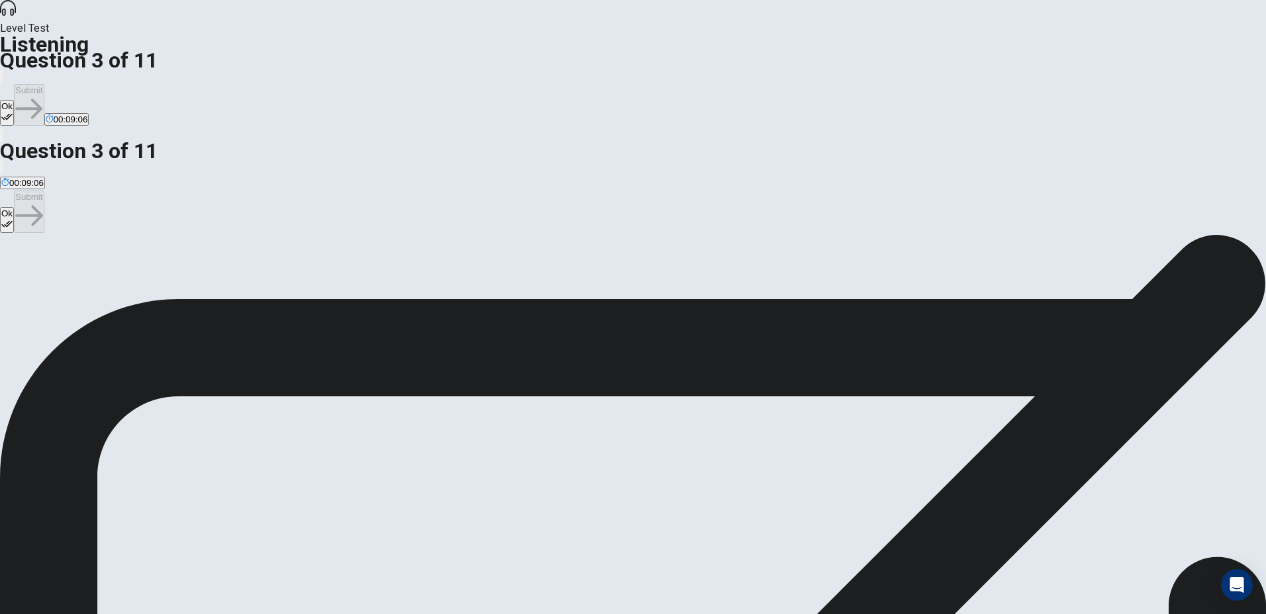
click at [104, 287] on span "Surfing." at bounding box center [88, 282] width 30 height 10
click at [146, 289] on button "D Camping." at bounding box center [125, 277] width 40 height 23
click at [14, 100] on button "Ok" at bounding box center [7, 113] width 14 height 26
click at [104, 277] on div "C" at bounding box center [88, 272] width 30 height 10
click at [146, 289] on button "D Camping." at bounding box center [125, 277] width 40 height 23
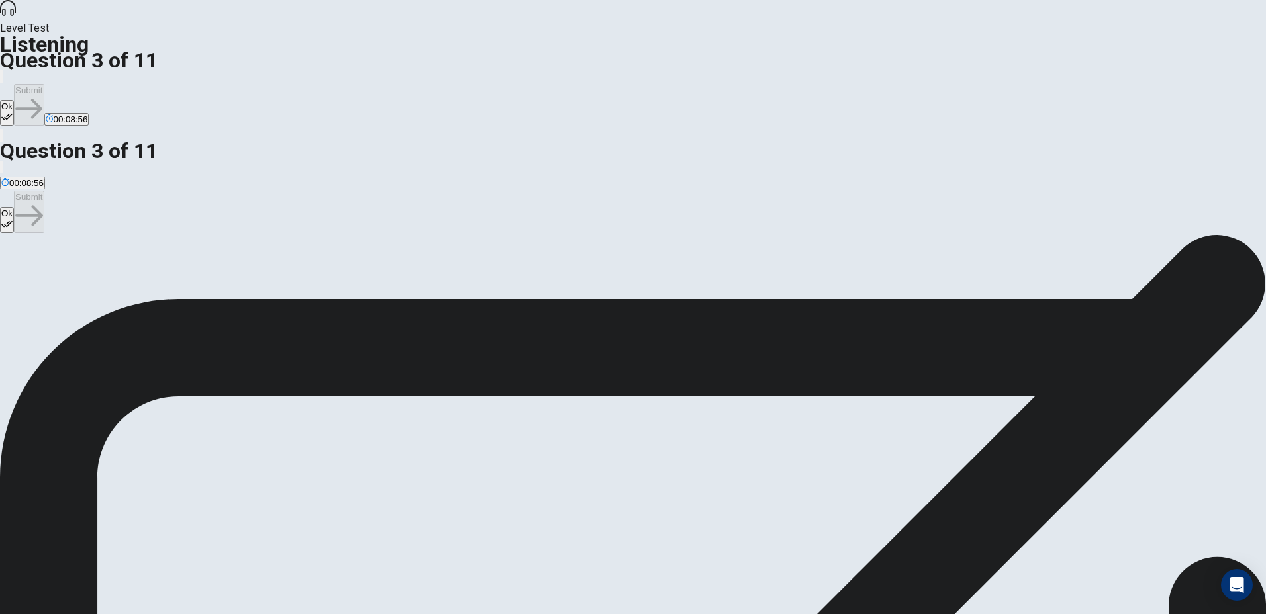
click at [14, 100] on button "Ok" at bounding box center [7, 113] width 14 height 26
click at [44, 84] on button "Submit" at bounding box center [29, 105] width 30 height 42
click at [180, 267] on div "B" at bounding box center [120, 272] width 120 height 10
click at [14, 100] on button "Ok" at bounding box center [7, 113] width 14 height 26
click at [44, 84] on button "Submit" at bounding box center [29, 105] width 30 height 42
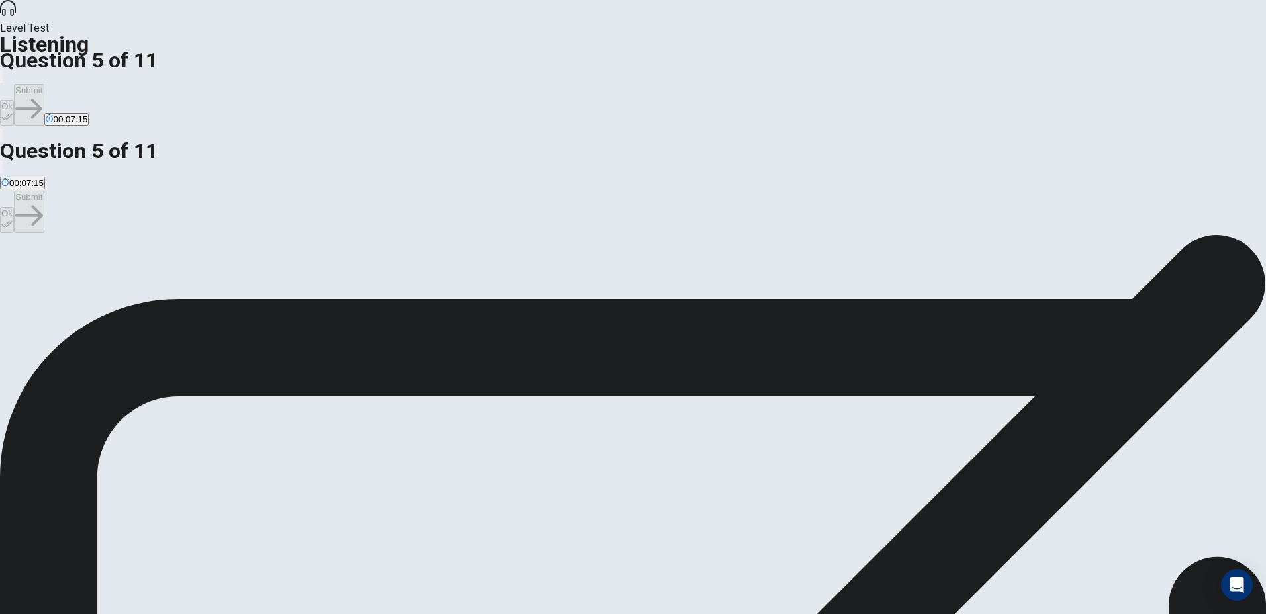
click at [158, 277] on span "A tent, sleeping bags, and cooking gear." at bounding box center [79, 282] width 156 height 10
click at [14, 100] on button "Ok" at bounding box center [7, 113] width 14 height 26
click at [44, 84] on button "Submit" at bounding box center [29, 105] width 30 height 42
click at [115, 267] on div "B" at bounding box center [85, 272] width 58 height 10
click at [14, 100] on button "Ok" at bounding box center [7, 113] width 14 height 26
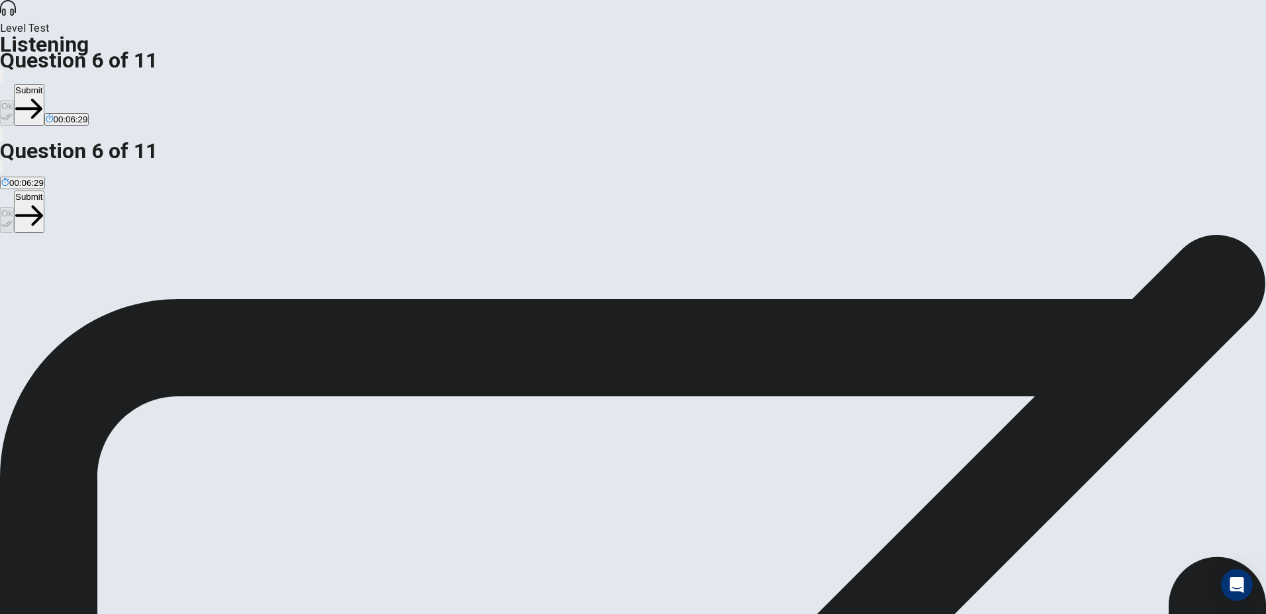
click at [44, 84] on button "Submit" at bounding box center [29, 105] width 30 height 42
click at [318, 277] on span "A mix of classic rock, pop, and throwback songs." at bounding box center [223, 282] width 190 height 10
click at [13, 111] on icon "button" at bounding box center [6, 116] width 11 height 11
click at [44, 84] on button "Submit" at bounding box center [29, 105] width 30 height 42
click at [166, 266] on button "A They are excited and looking forward to it." at bounding box center [83, 277] width 166 height 23
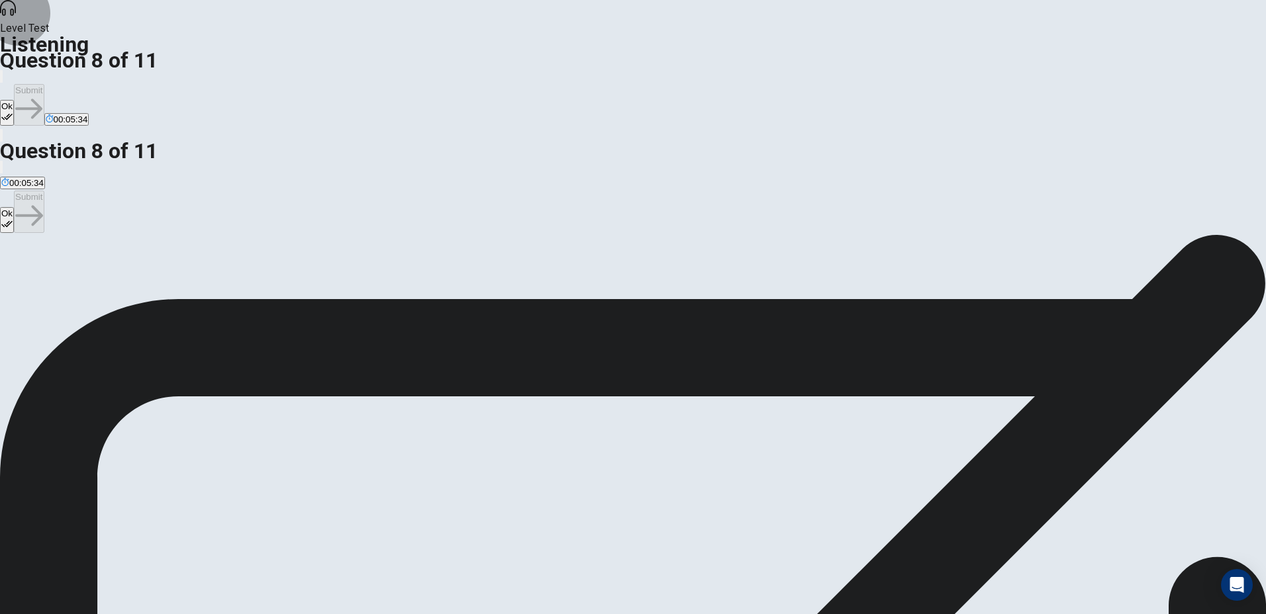
click at [14, 100] on button "Ok" at bounding box center [7, 113] width 14 height 26
click at [44, 84] on button "Submit" at bounding box center [29, 105] width 30 height 42
click at [14, 100] on button "Ok" at bounding box center [7, 113] width 14 height 26
click at [44, 84] on button "Submit" at bounding box center [29, 105] width 30 height 42
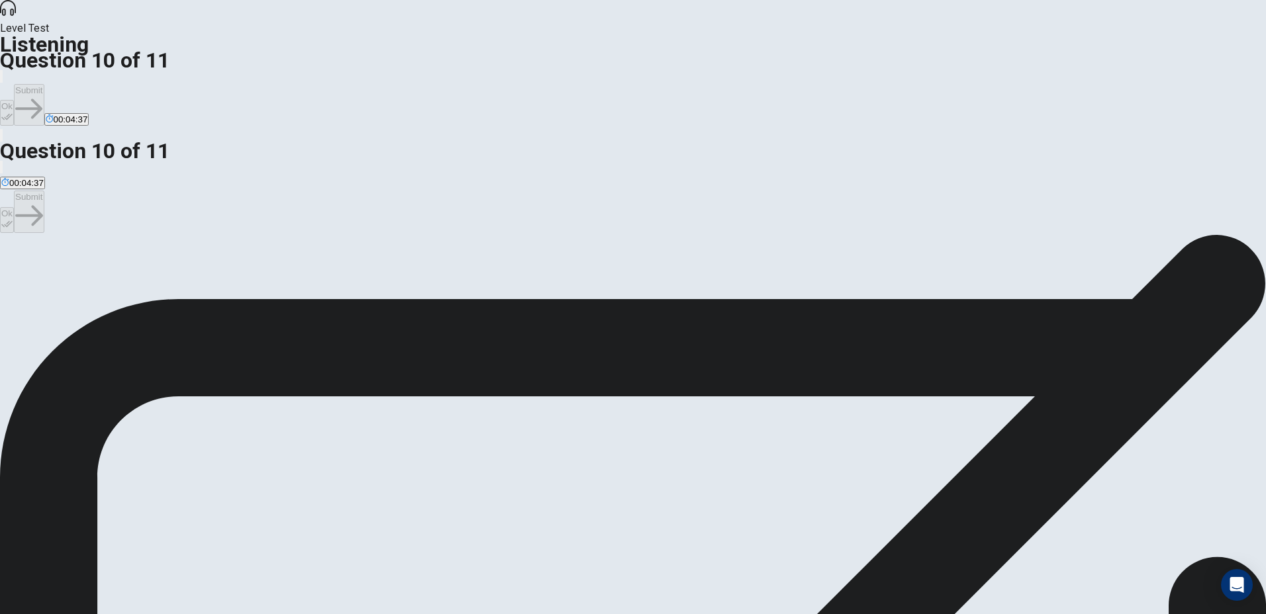
click at [455, 271] on div "C" at bounding box center [441, 272] width 251 height 10
click at [14, 100] on button "Ok" at bounding box center [7, 113] width 14 height 26
click at [44, 84] on button "Submit" at bounding box center [29, 105] width 30 height 42
click at [566, 287] on span "Some podcasts, especially true crime ones." at bounding box center [521, 282] width 170 height 10
click at [14, 100] on button "Ok" at bounding box center [7, 113] width 14 height 26
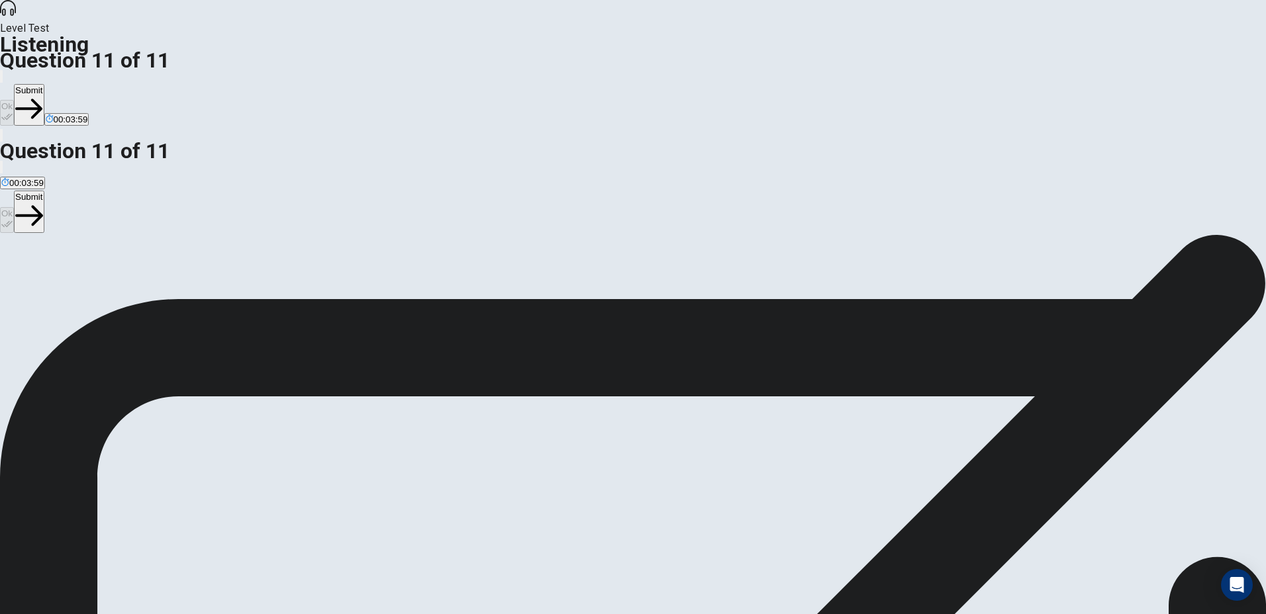
click at [44, 84] on button "Submit" at bounding box center [29, 105] width 30 height 42
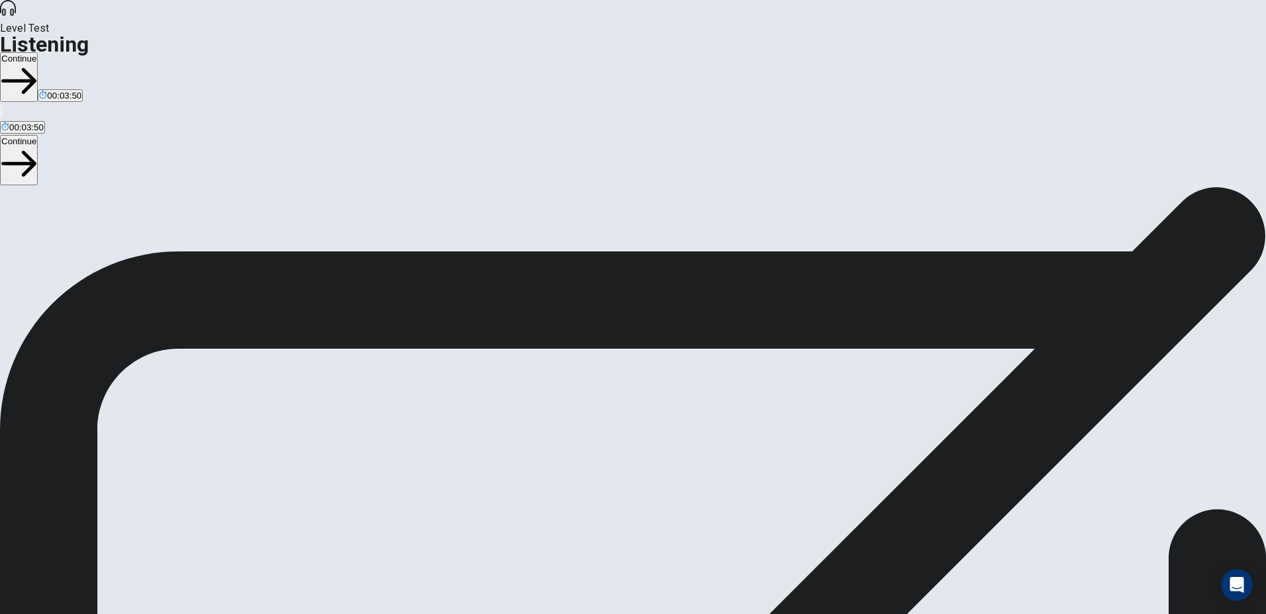
click at [38, 52] on button "Continue" at bounding box center [19, 77] width 38 height 50
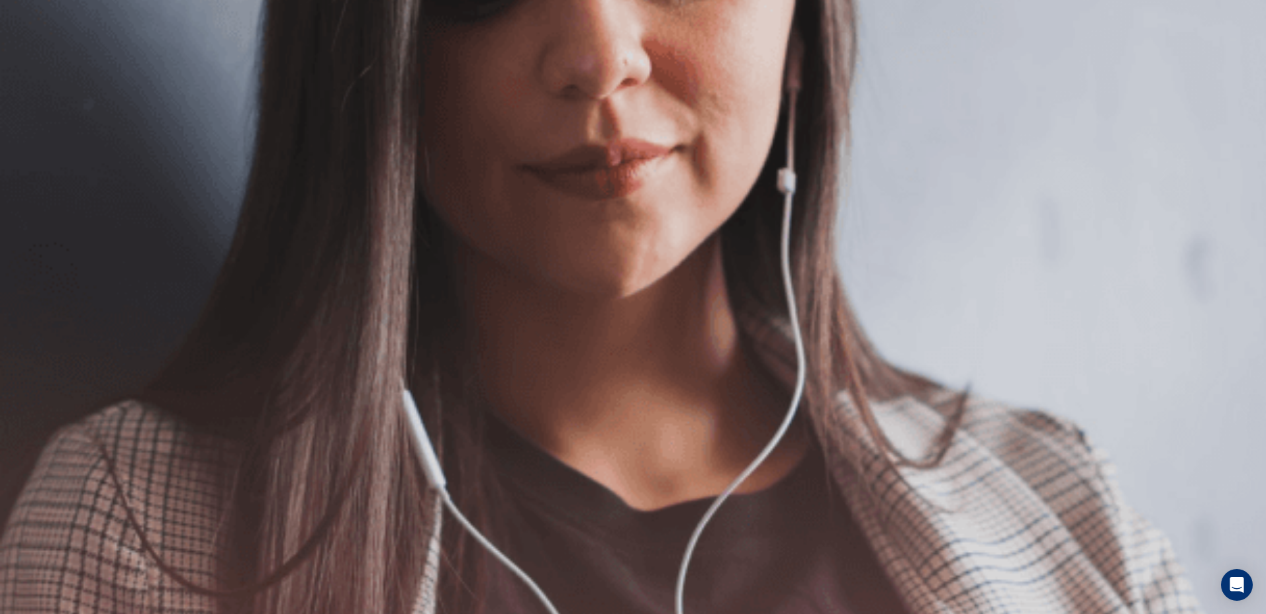
click at [38, 68] on button "Continue" at bounding box center [19, 93] width 38 height 50
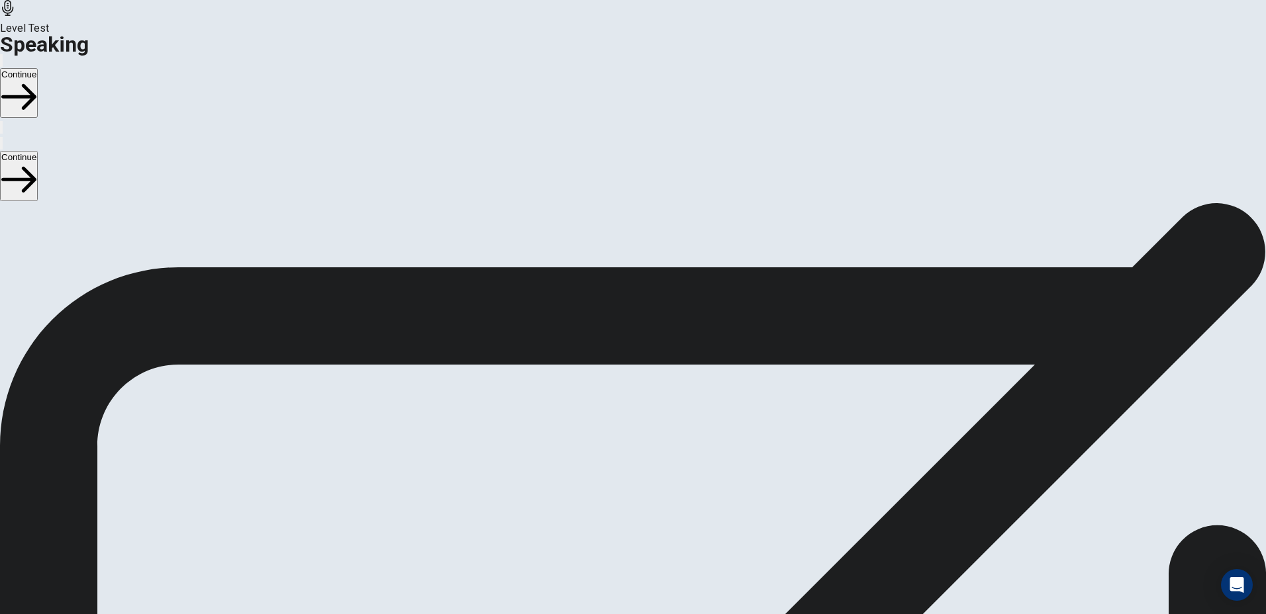
click at [657, 514] on icon at bounding box center [633, 537] width 47 height 47
click at [617, 477] on icon "Play Audio" at bounding box center [617, 477] width 0 height 0
click at [616, 468] on button "Record Again" at bounding box center [614, 474] width 3 height 13
click at [657, 429] on div "Stop Recording" at bounding box center [633, 513] width 47 height 168
click at [618, 468] on button "Play Audio" at bounding box center [617, 474] width 3 height 13
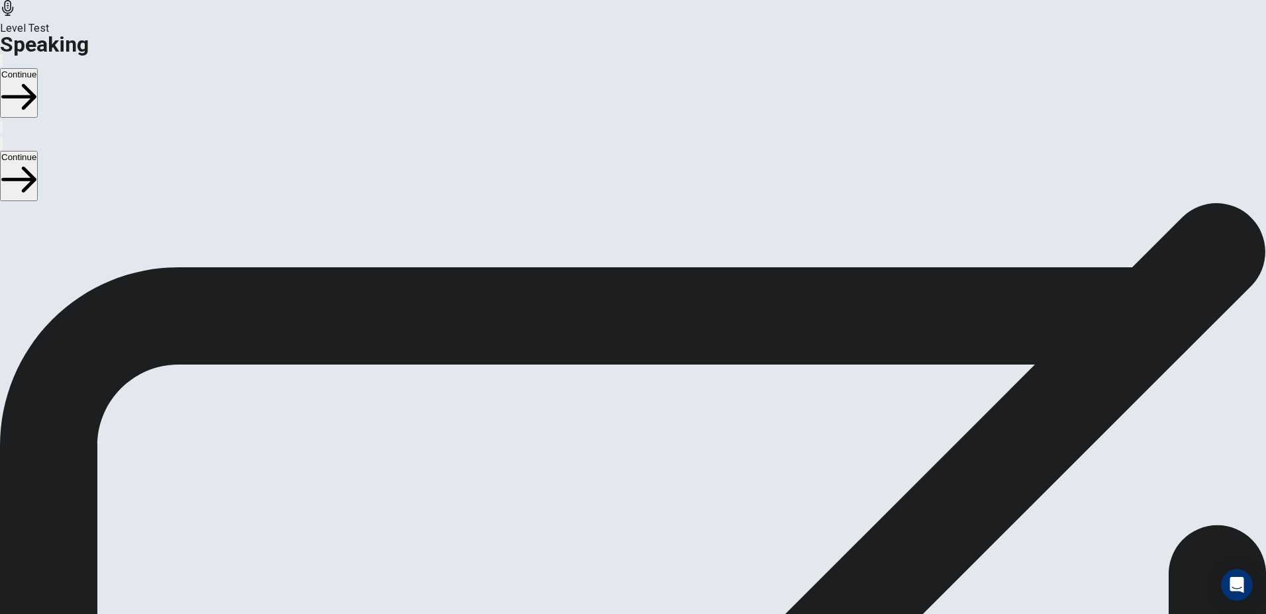
click at [38, 68] on button "Continue" at bounding box center [19, 93] width 38 height 50
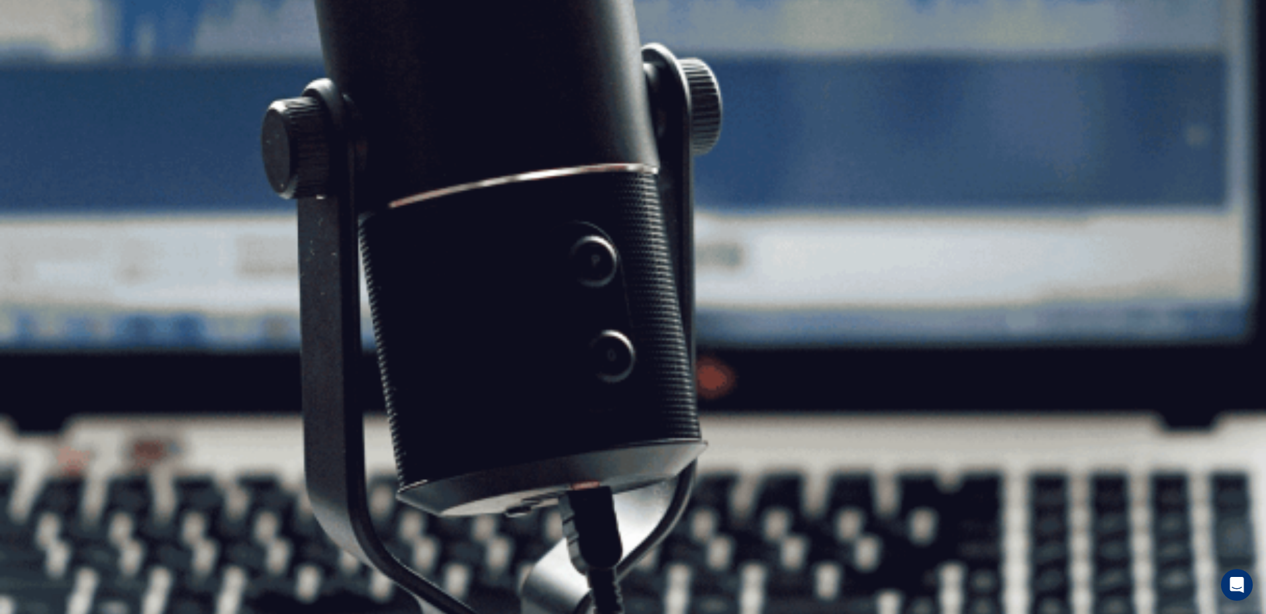
click at [38, 68] on button "Continue" at bounding box center [19, 93] width 38 height 50
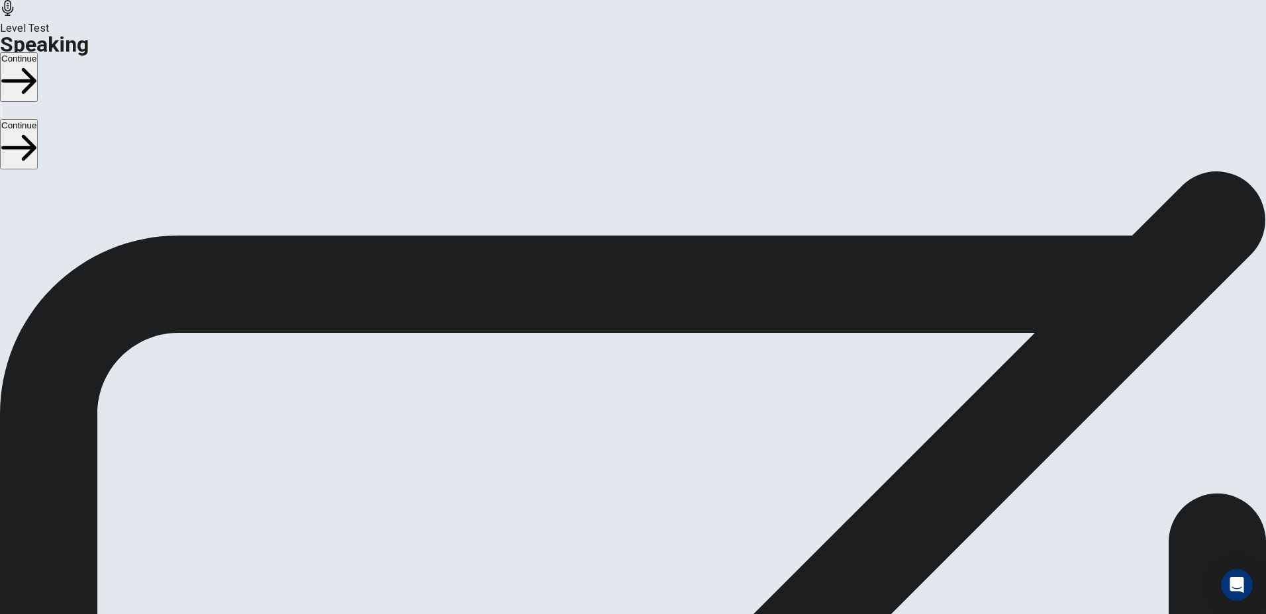
click at [38, 52] on button "Continue" at bounding box center [19, 77] width 38 height 50
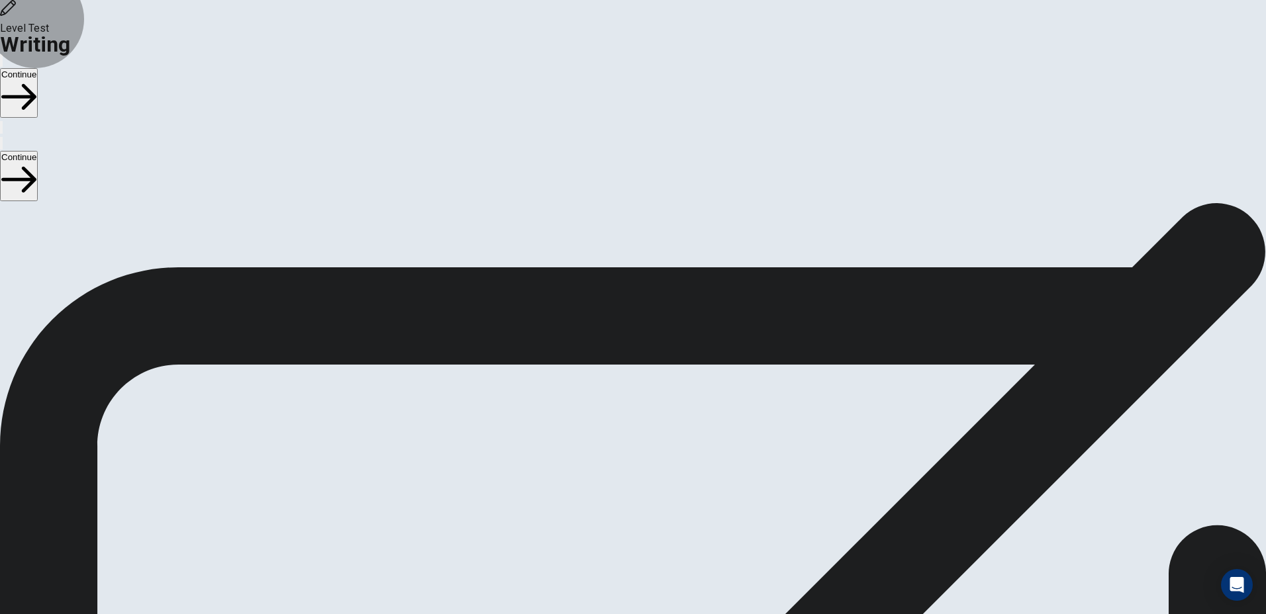
click at [38, 68] on button "Continue" at bounding box center [19, 93] width 38 height 50
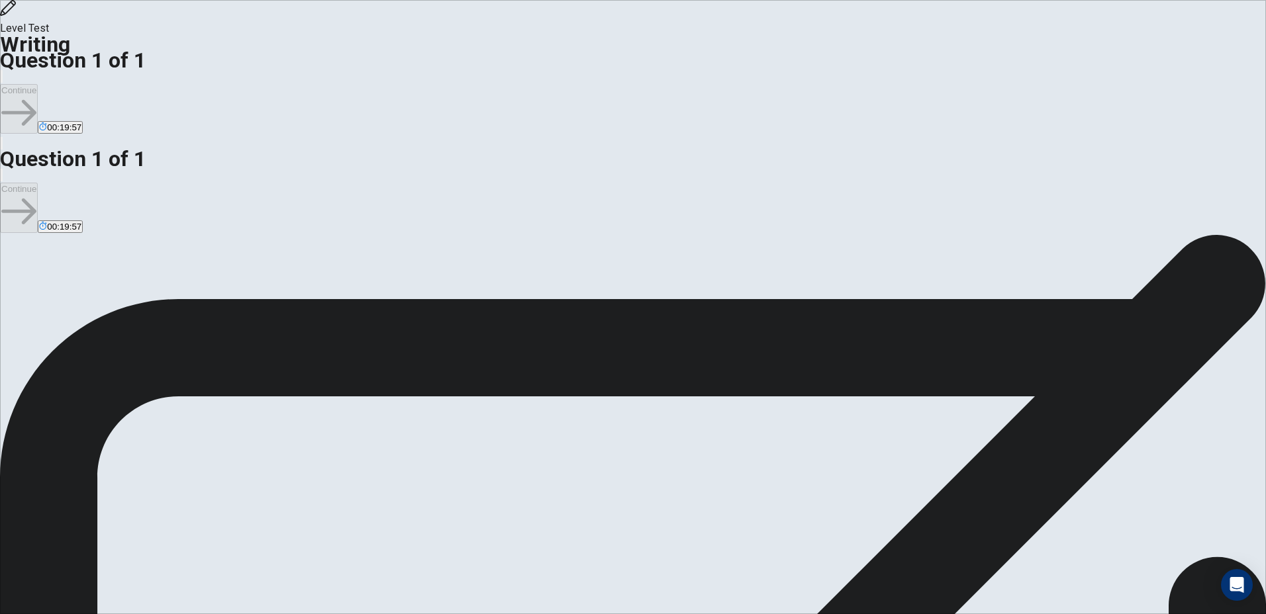
drag, startPoint x: 308, startPoint y: 363, endPoint x: 450, endPoint y: 369, distance: 142.5
click at [283, 442] on span "Should students be allowed to grade their teachers?" at bounding box center [163, 448] width 242 height 13
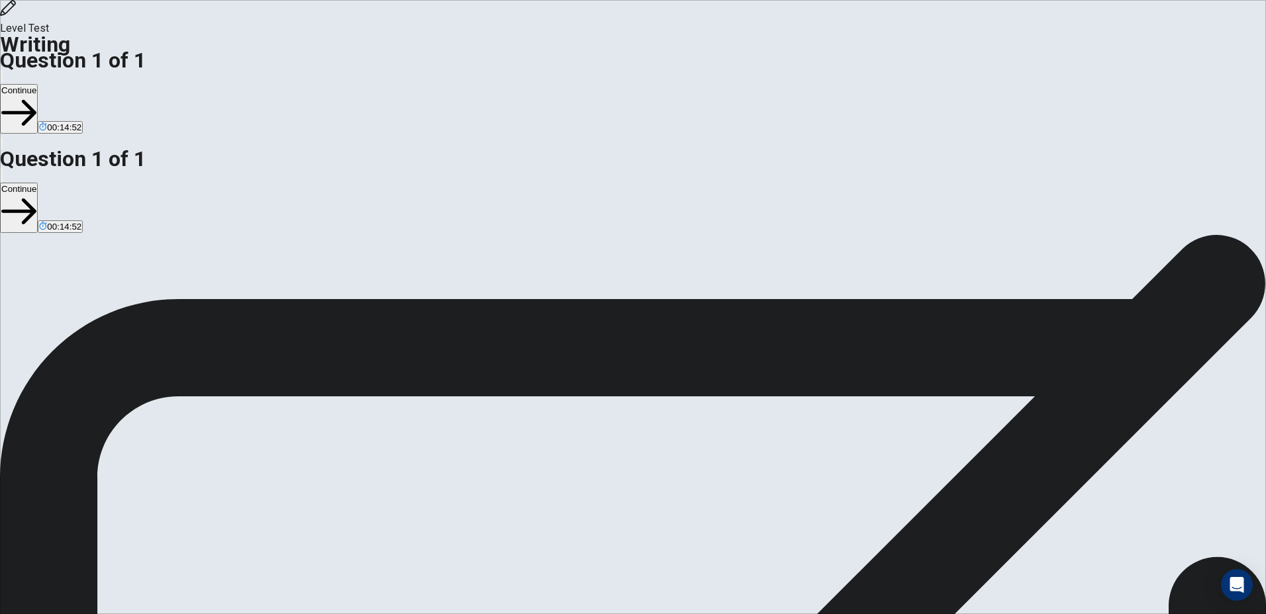
drag, startPoint x: 702, startPoint y: 171, endPoint x: 789, endPoint y: 185, distance: 87.2
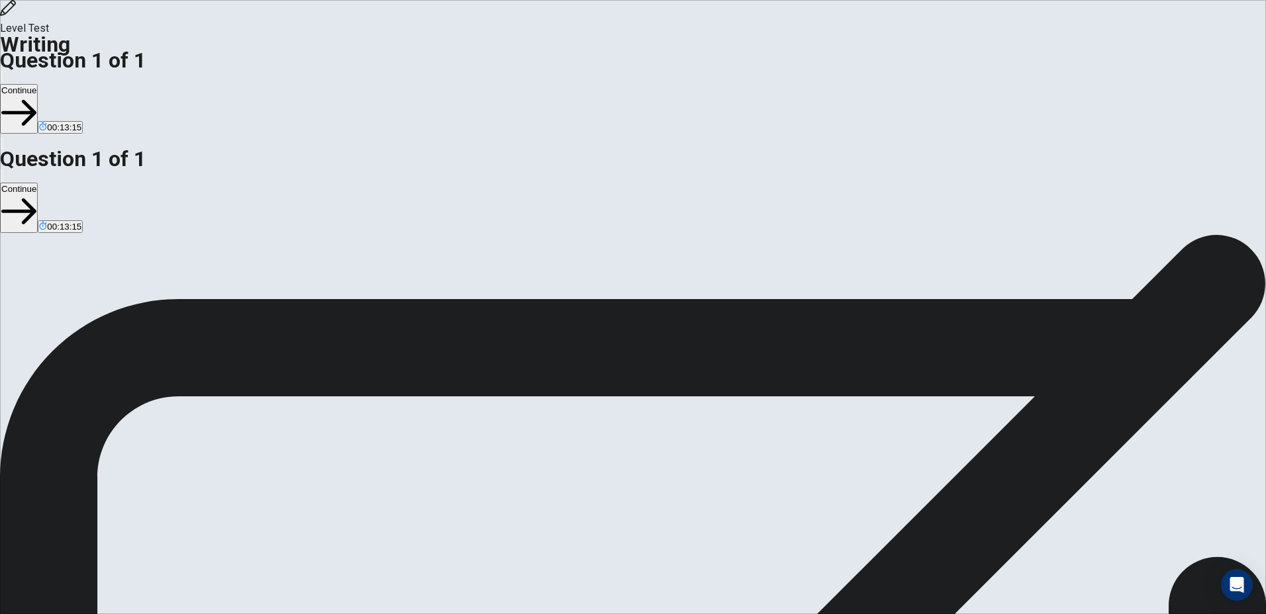
drag, startPoint x: 871, startPoint y: 132, endPoint x: 862, endPoint y: 151, distance: 20.4
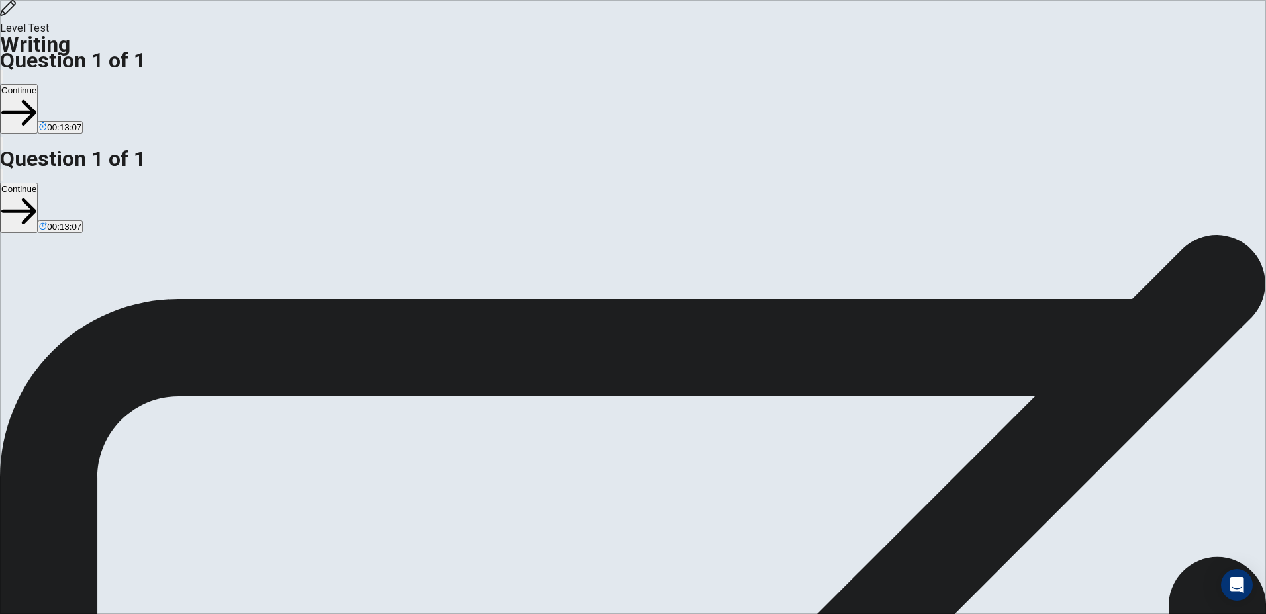
drag, startPoint x: 762, startPoint y: 148, endPoint x: 813, endPoint y: 148, distance: 51.0
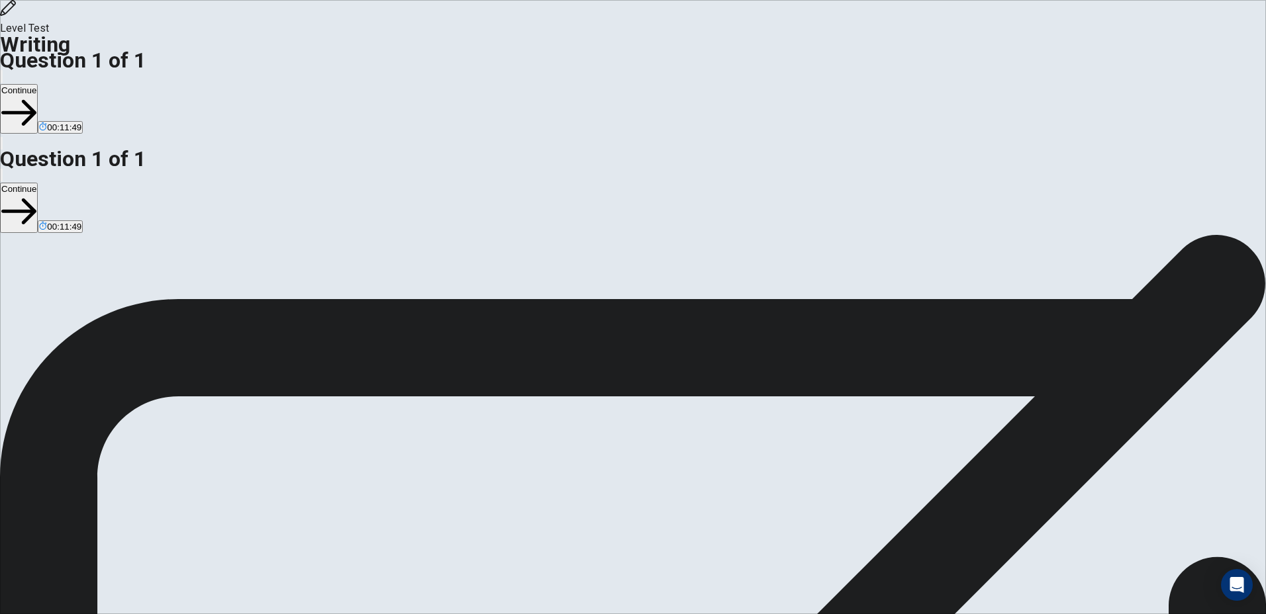
drag, startPoint x: 735, startPoint y: 210, endPoint x: 935, endPoint y: 204, distance: 200.7
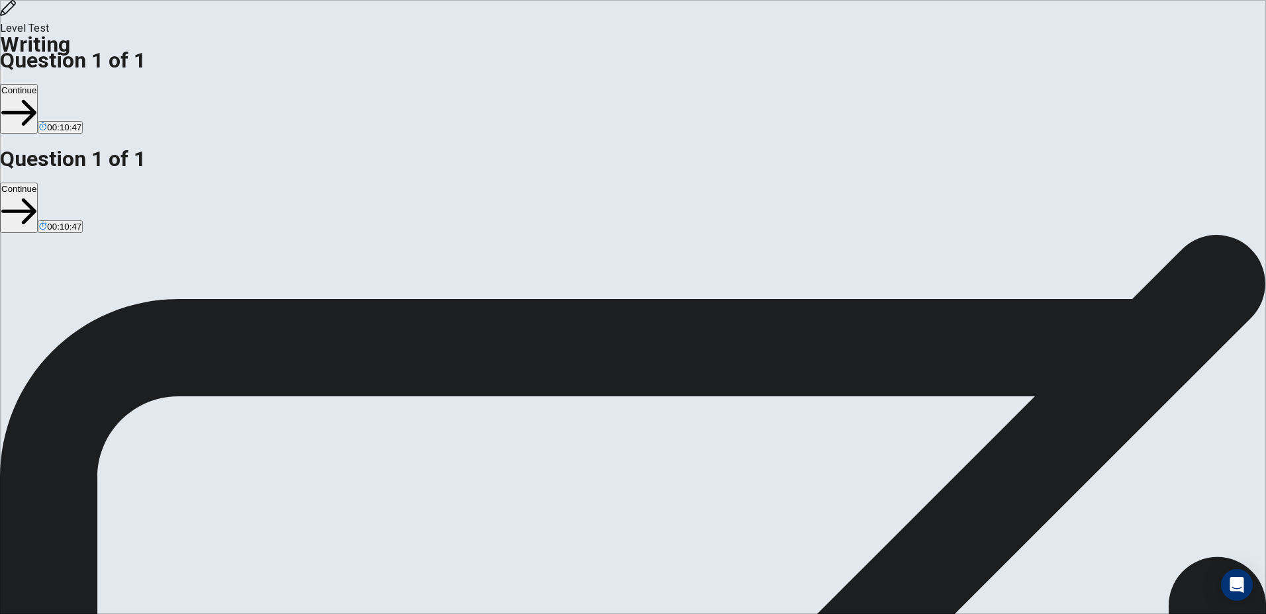
paste textarea "*"
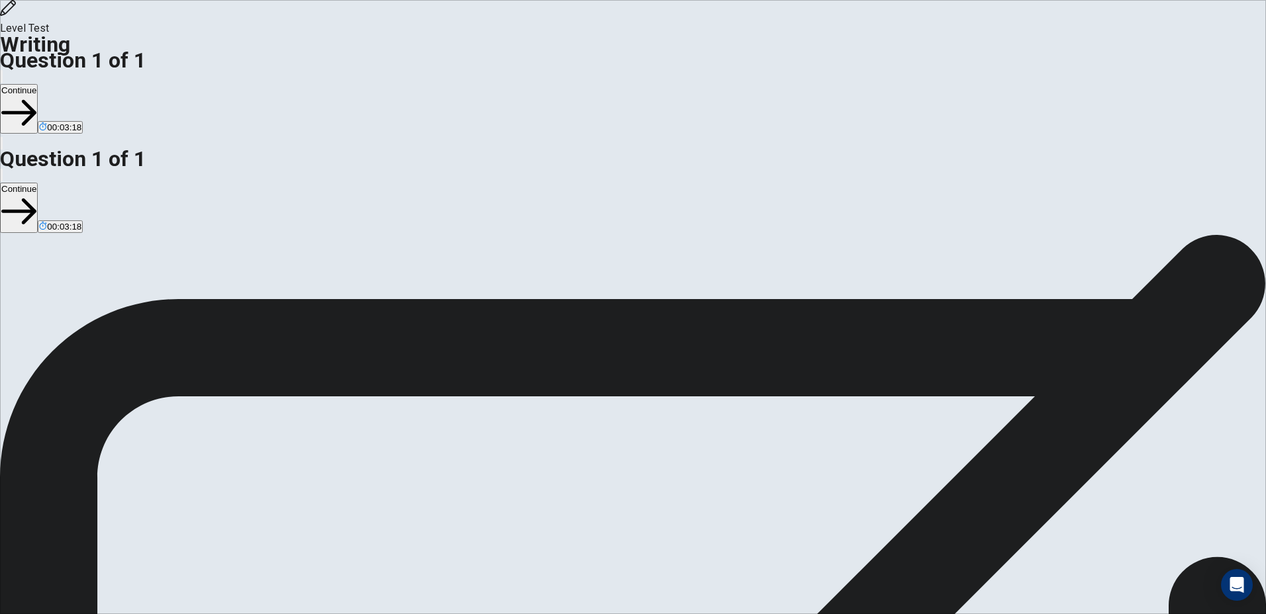
drag, startPoint x: 734, startPoint y: 222, endPoint x: 784, endPoint y: 220, distance: 49.7
drag, startPoint x: 871, startPoint y: 135, endPoint x: 861, endPoint y: 148, distance: 17.0
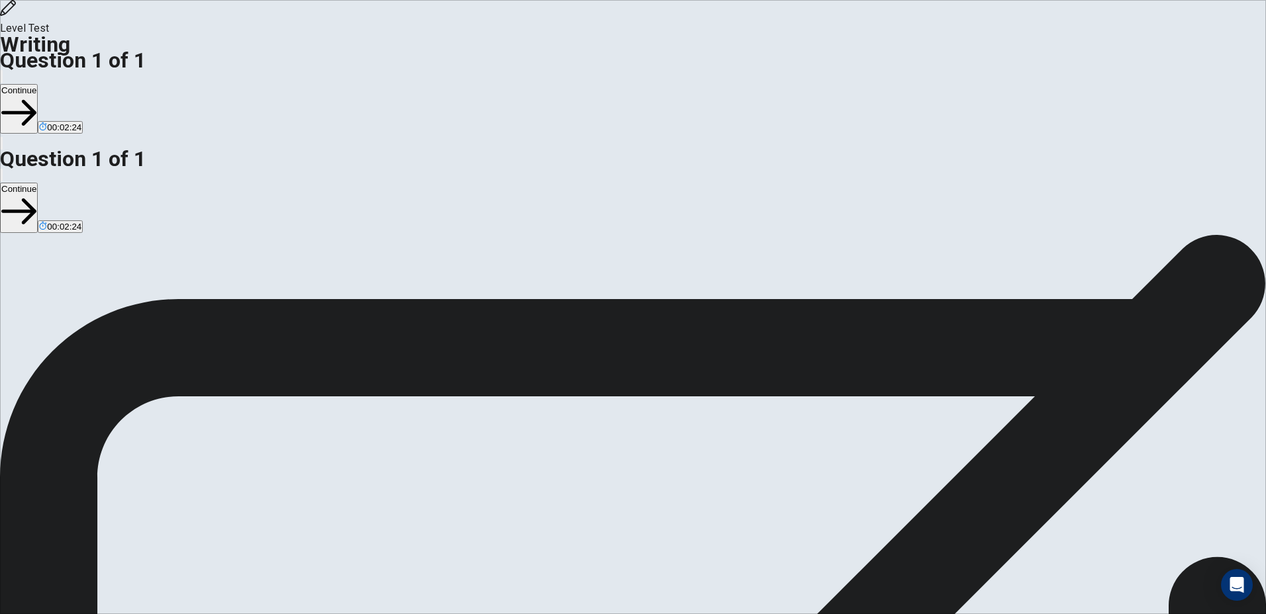
type textarea "**********"
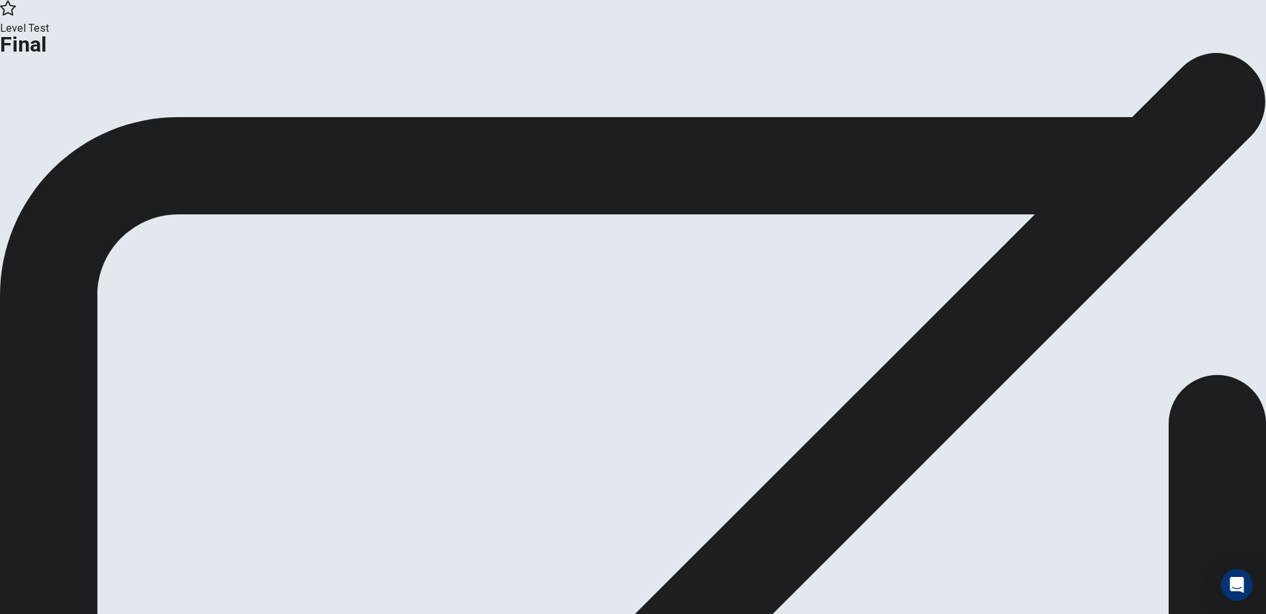
click at [801, 119] on div "This is the end of the test. Click on Continue to go to the dashboard. Click on…" at bounding box center [633, 85] width 1266 height 67
click at [52, 118] on button "Analysis" at bounding box center [26, 109] width 52 height 18
